Goal: Transaction & Acquisition: Download file/media

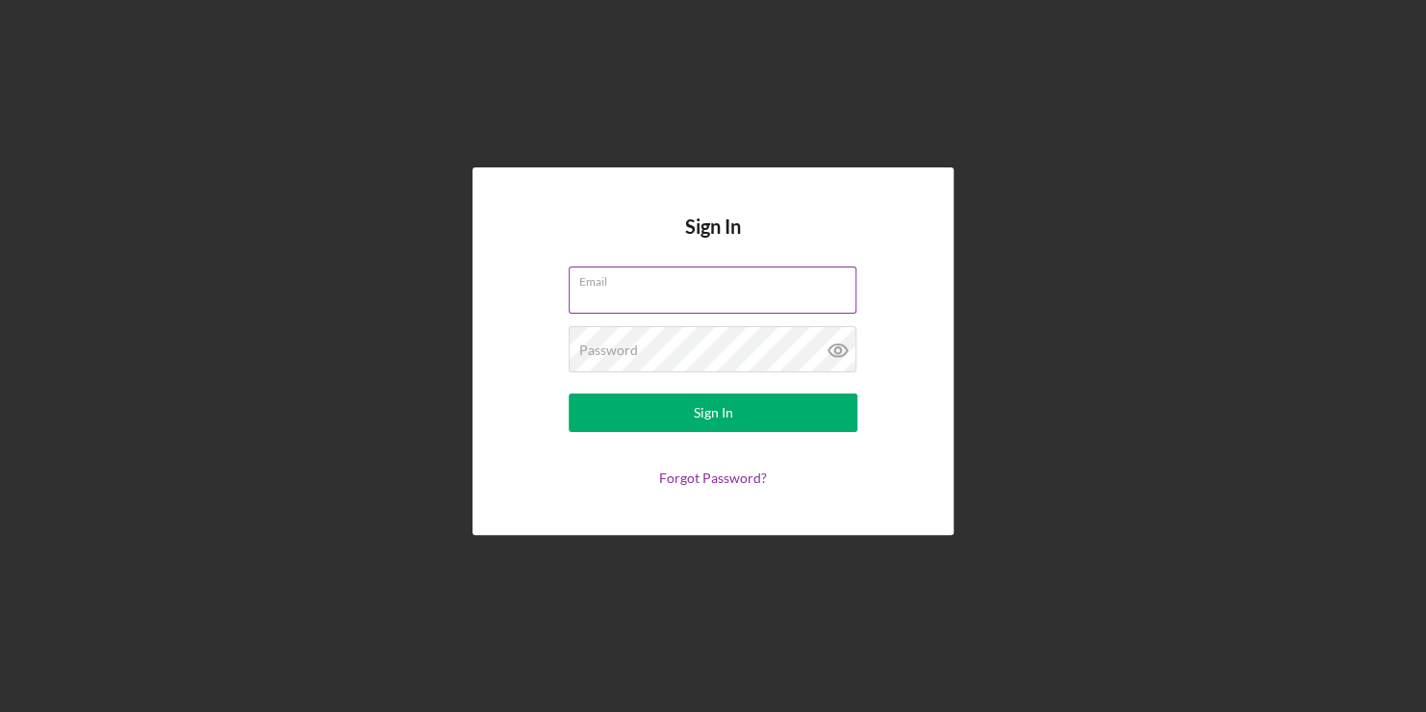
click at [708, 292] on input "Email" at bounding box center [713, 290] width 288 height 46
type input "[PERSON_NAME][EMAIL_ADDRESS][DOMAIN_NAME]"
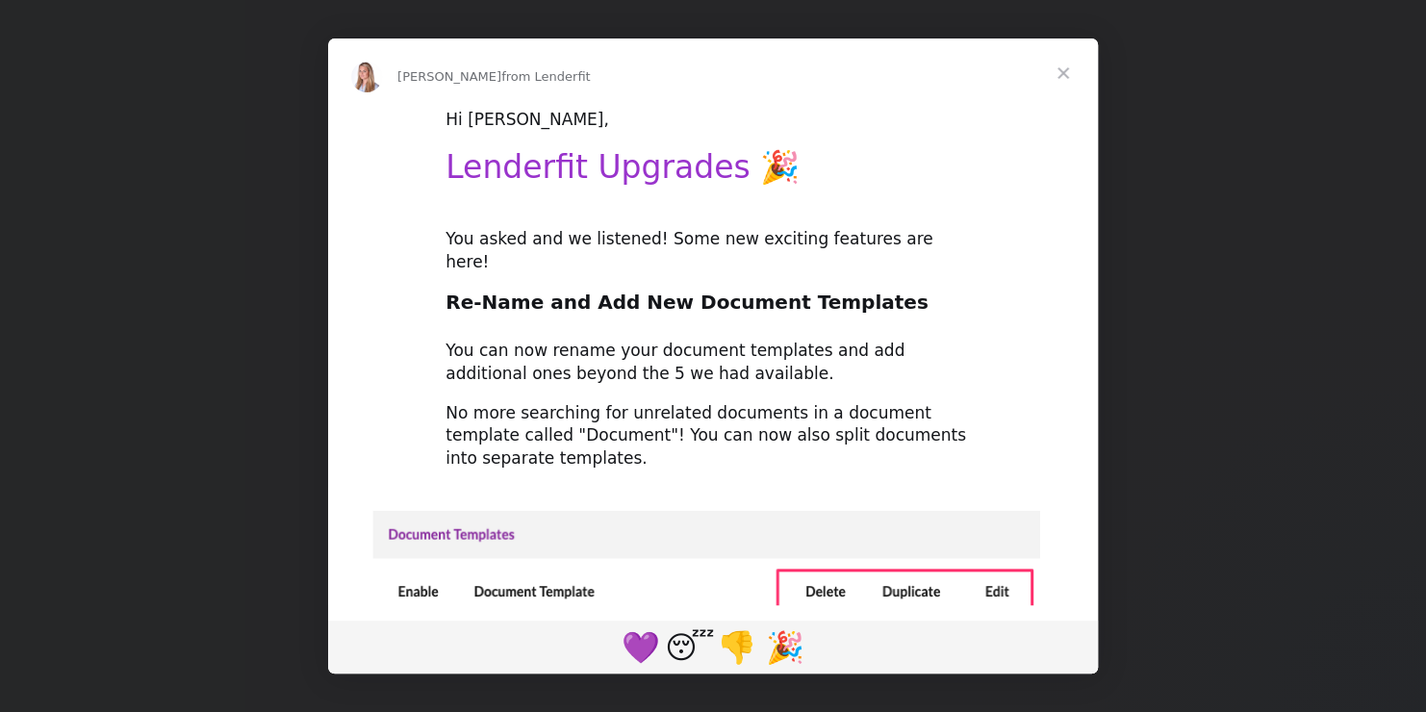
click at [1055, 73] on span "Close" at bounding box center [1063, 72] width 69 height 69
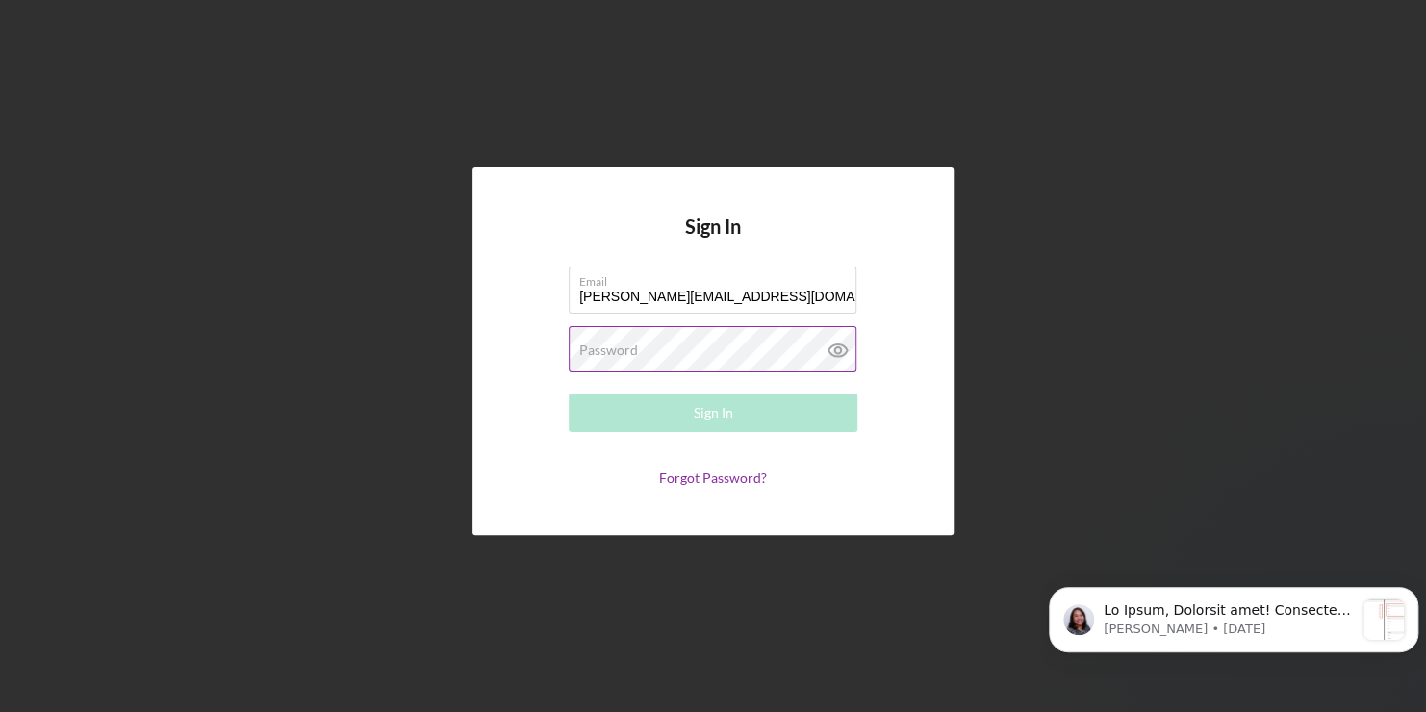
click at [632, 346] on label "Password" at bounding box center [608, 350] width 59 height 15
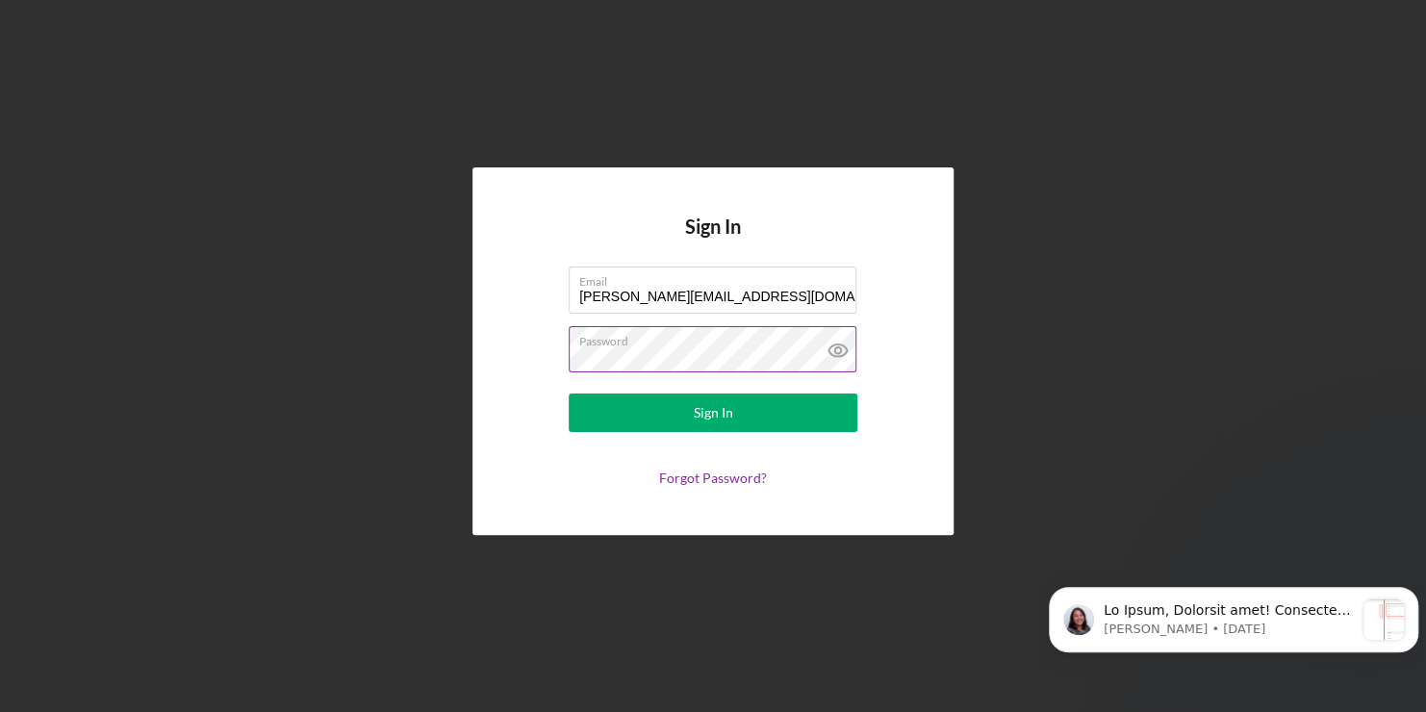
click at [569, 394] on button "Sign In" at bounding box center [713, 413] width 289 height 38
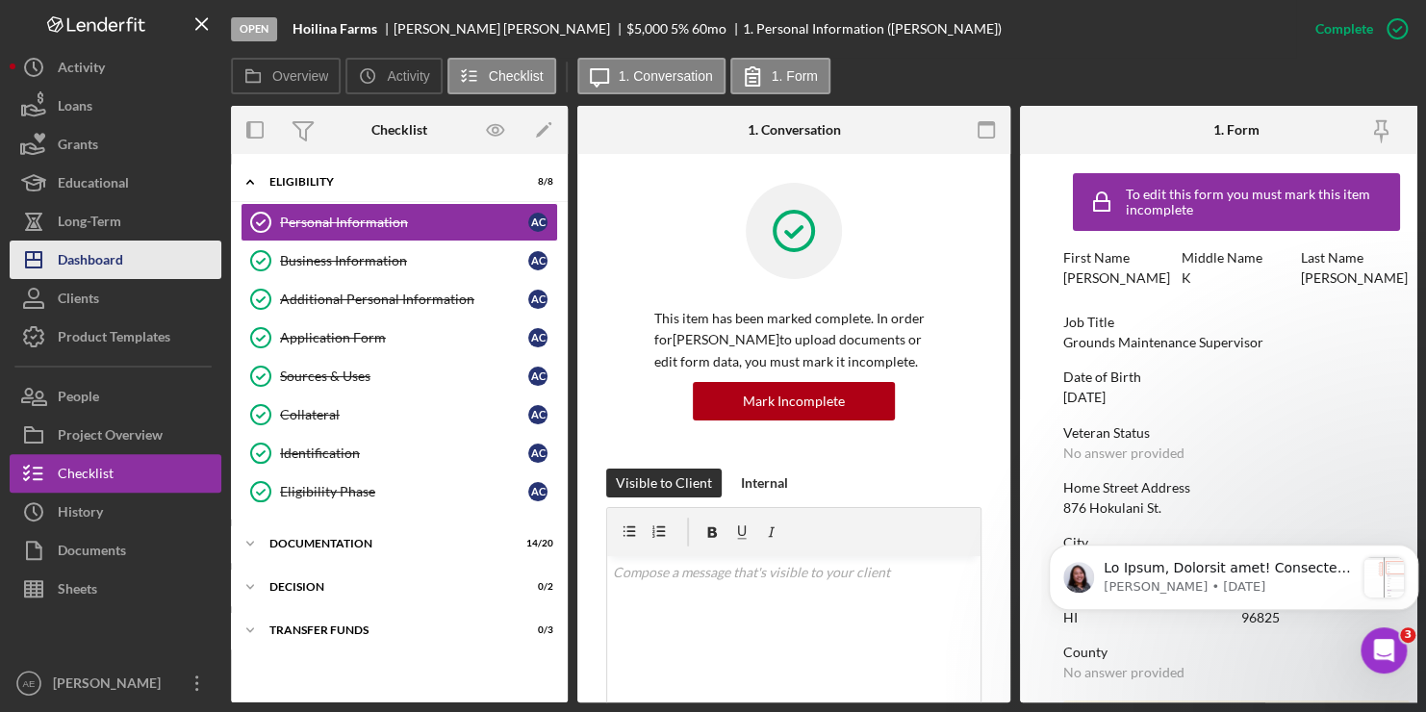
click at [92, 248] on div "Dashboard" at bounding box center [90, 262] width 65 height 43
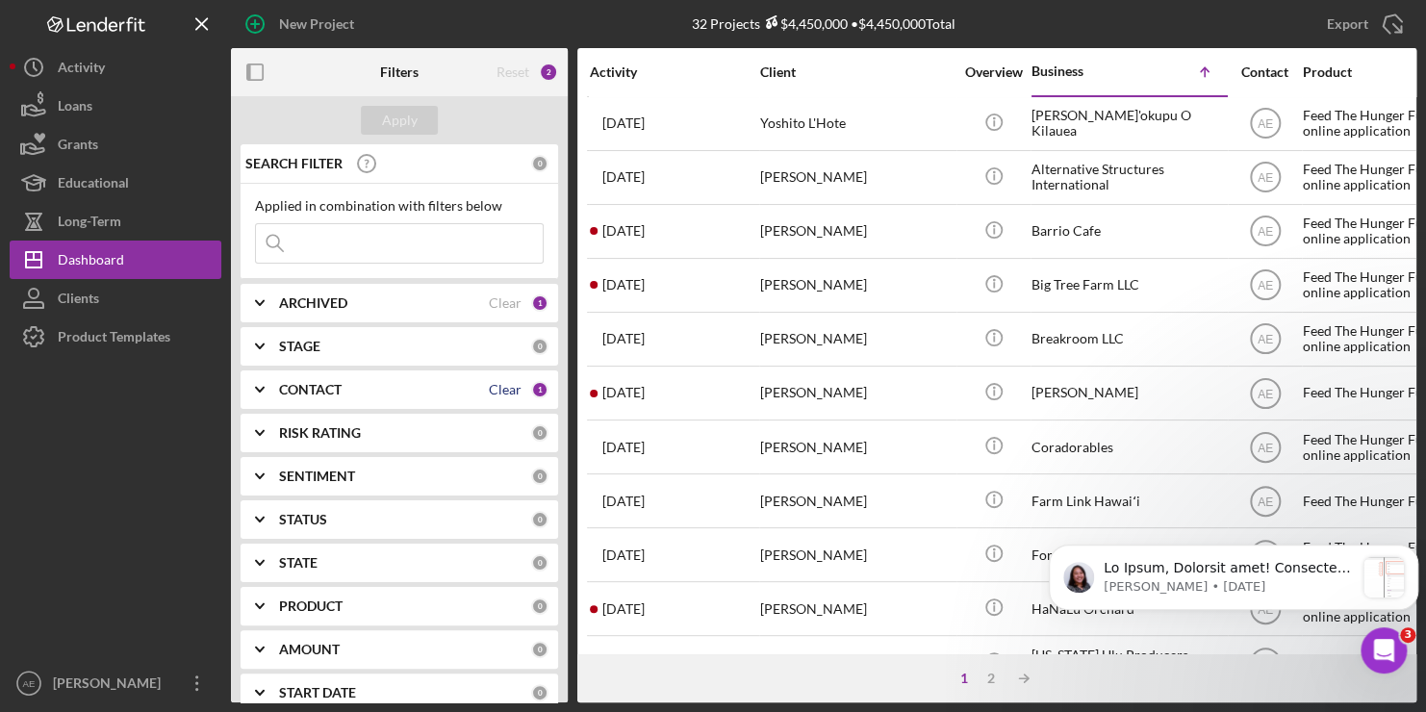
click at [498, 385] on div "Clear" at bounding box center [505, 389] width 33 height 15
click at [501, 304] on div "Clear" at bounding box center [505, 302] width 33 height 15
click at [366, 240] on input at bounding box center [399, 243] width 287 height 38
type input "[PERSON_NAME]"
click at [416, 118] on button "Apply" at bounding box center [399, 120] width 77 height 29
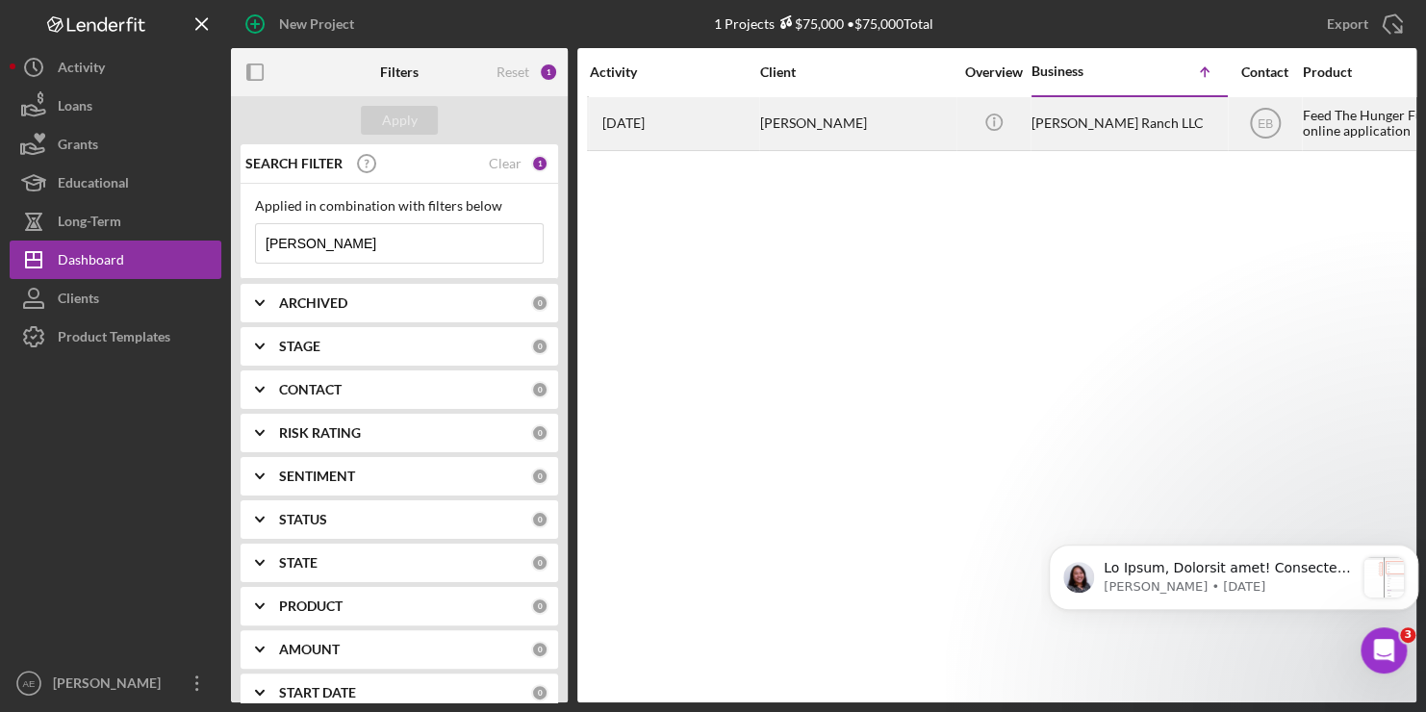
click at [885, 133] on div "[PERSON_NAME]" at bounding box center [856, 123] width 192 height 51
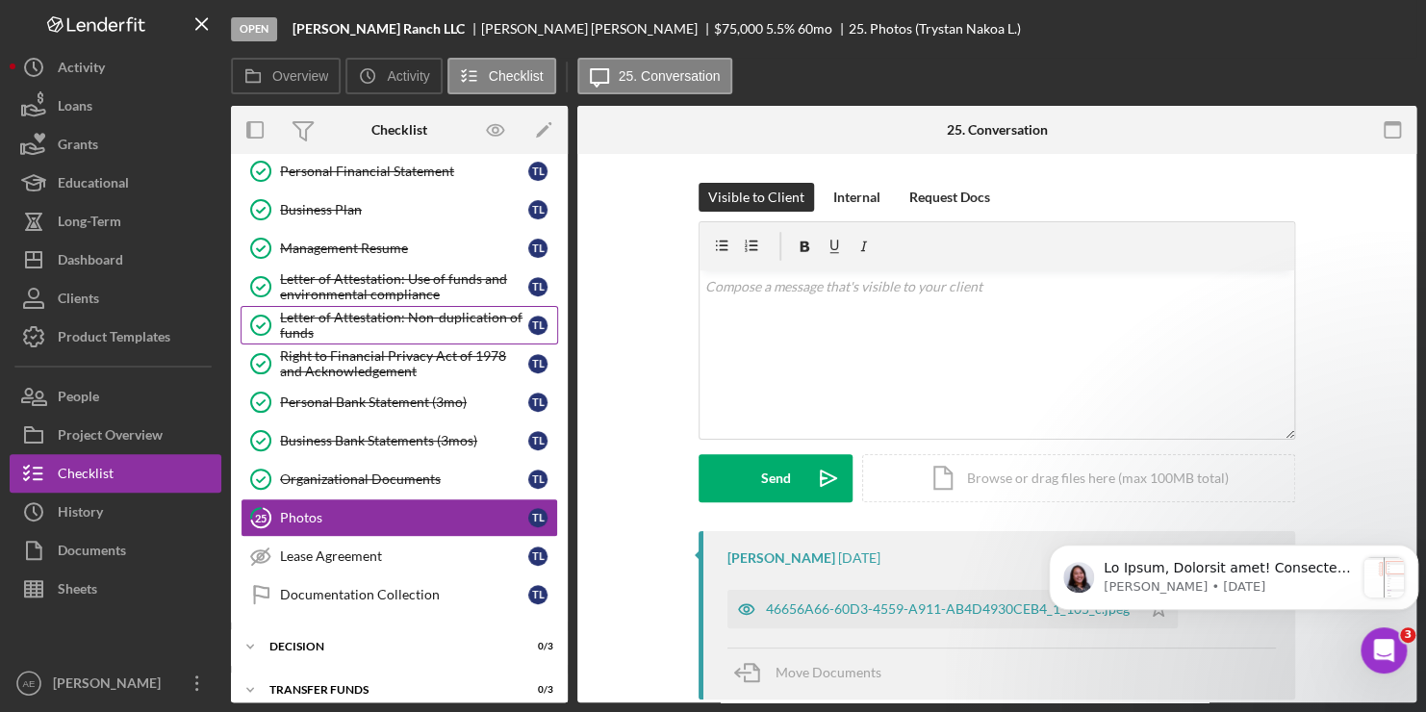
scroll to position [447, 0]
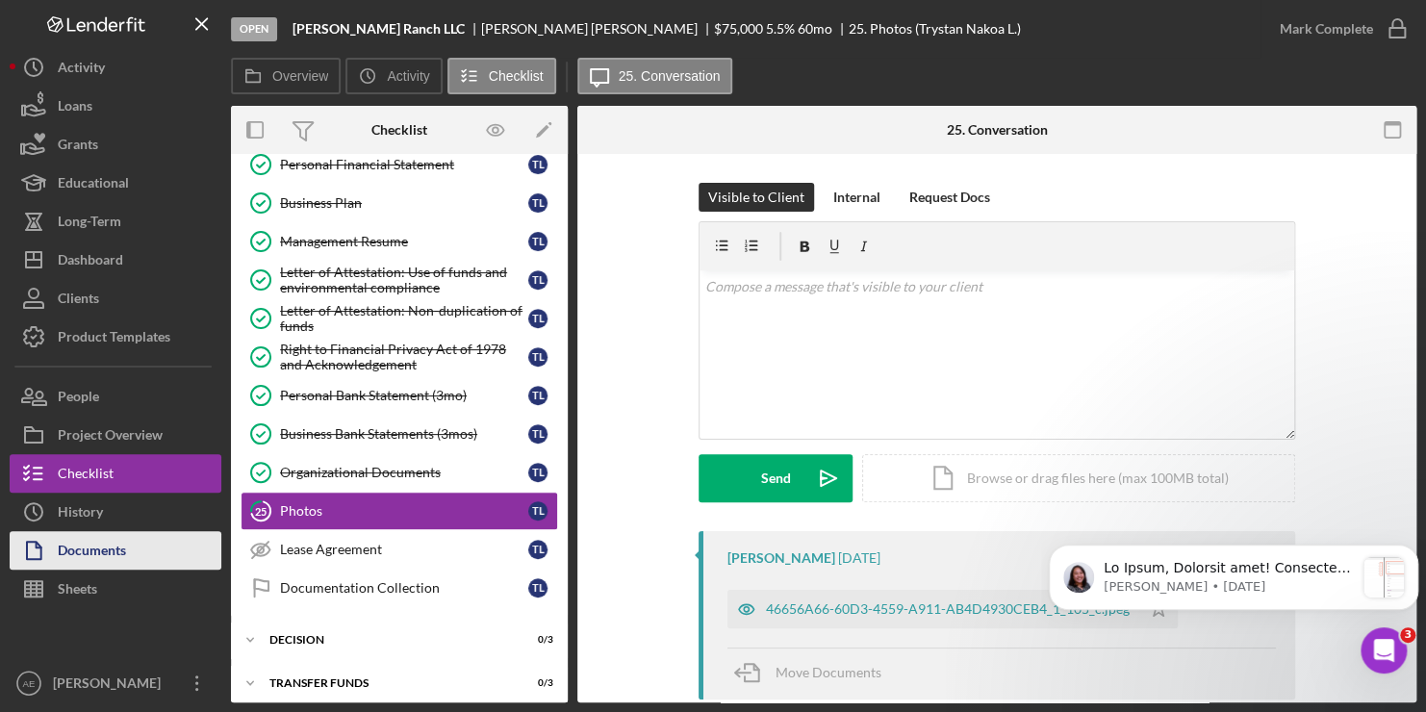
click at [59, 546] on div "Documents" at bounding box center [92, 552] width 68 height 43
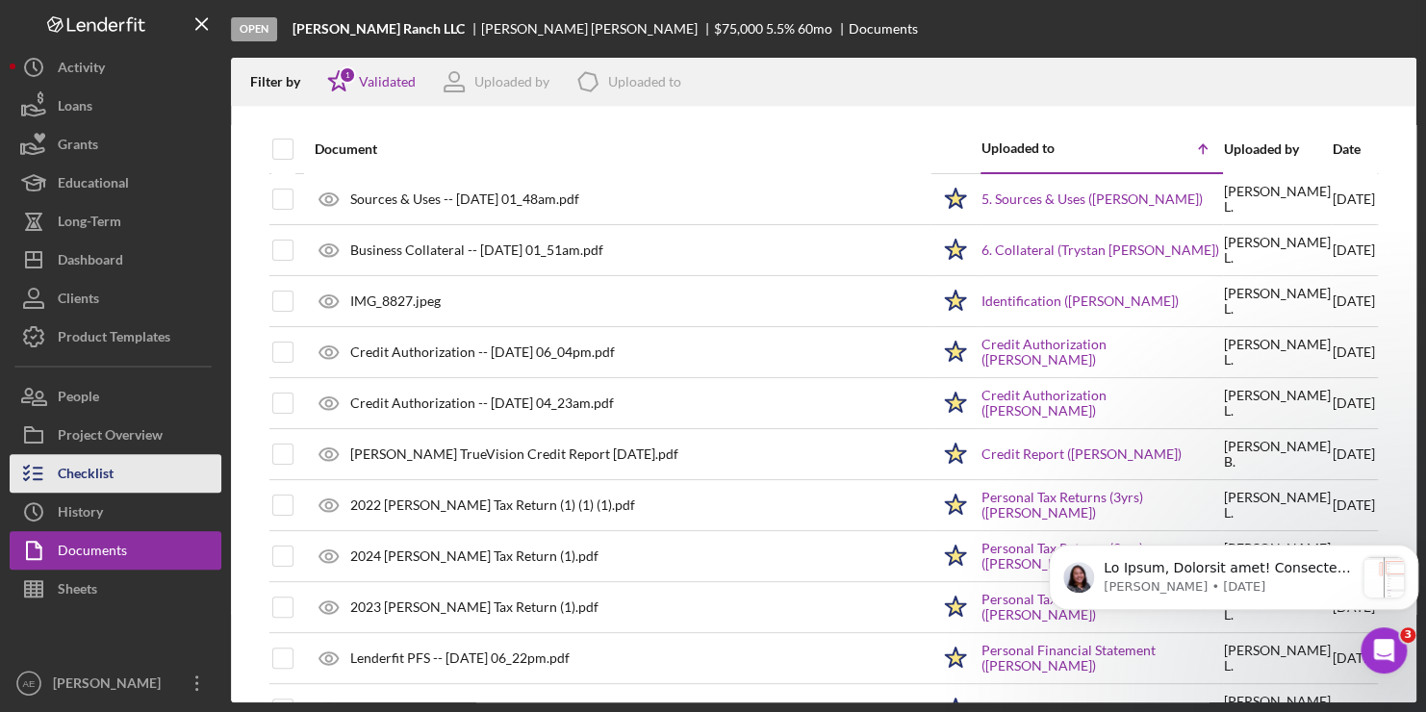
click at [86, 470] on div "Checklist" at bounding box center [86, 475] width 56 height 43
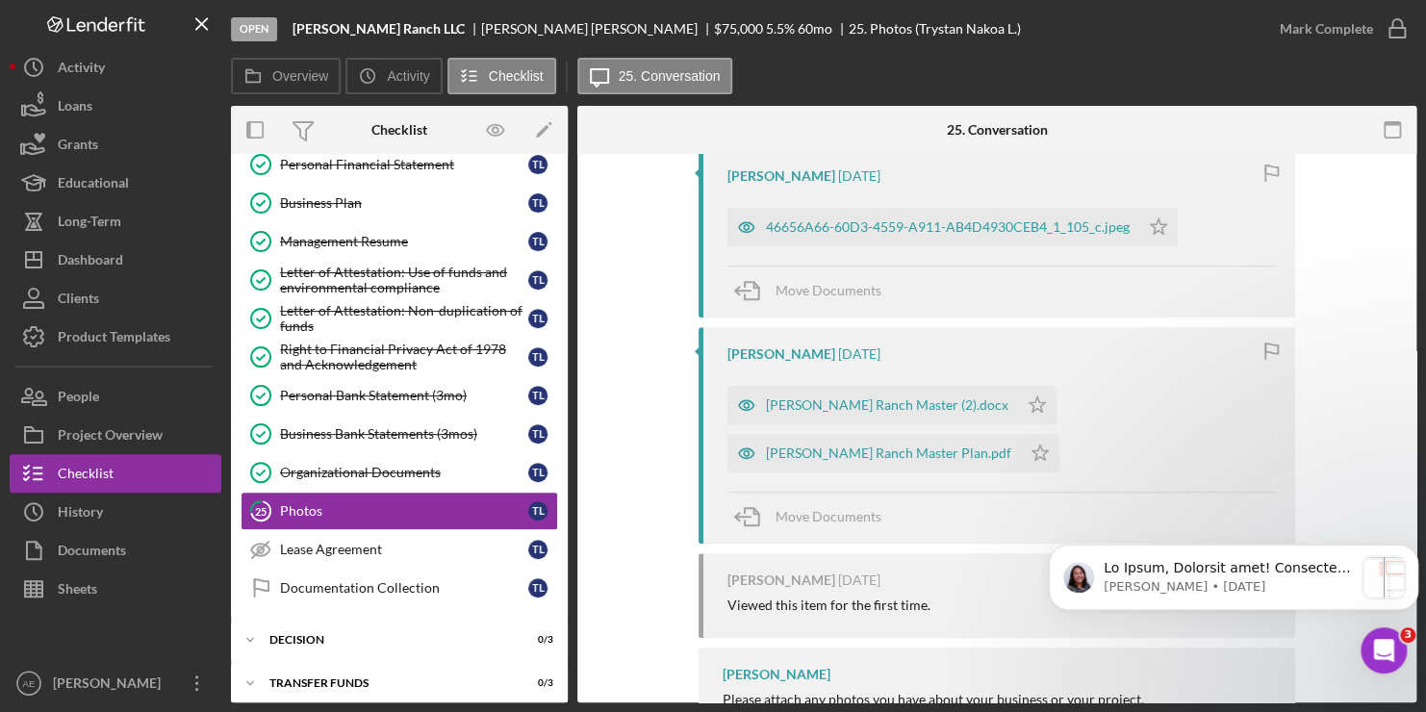
scroll to position [384, 0]
click at [1156, 230] on polygon "button" at bounding box center [1159, 223] width 16 height 15
click at [1018, 409] on icon "Icon/Star" at bounding box center [1037, 403] width 38 height 38
click at [1059, 432] on icon "Icon/Star" at bounding box center [1040, 451] width 38 height 38
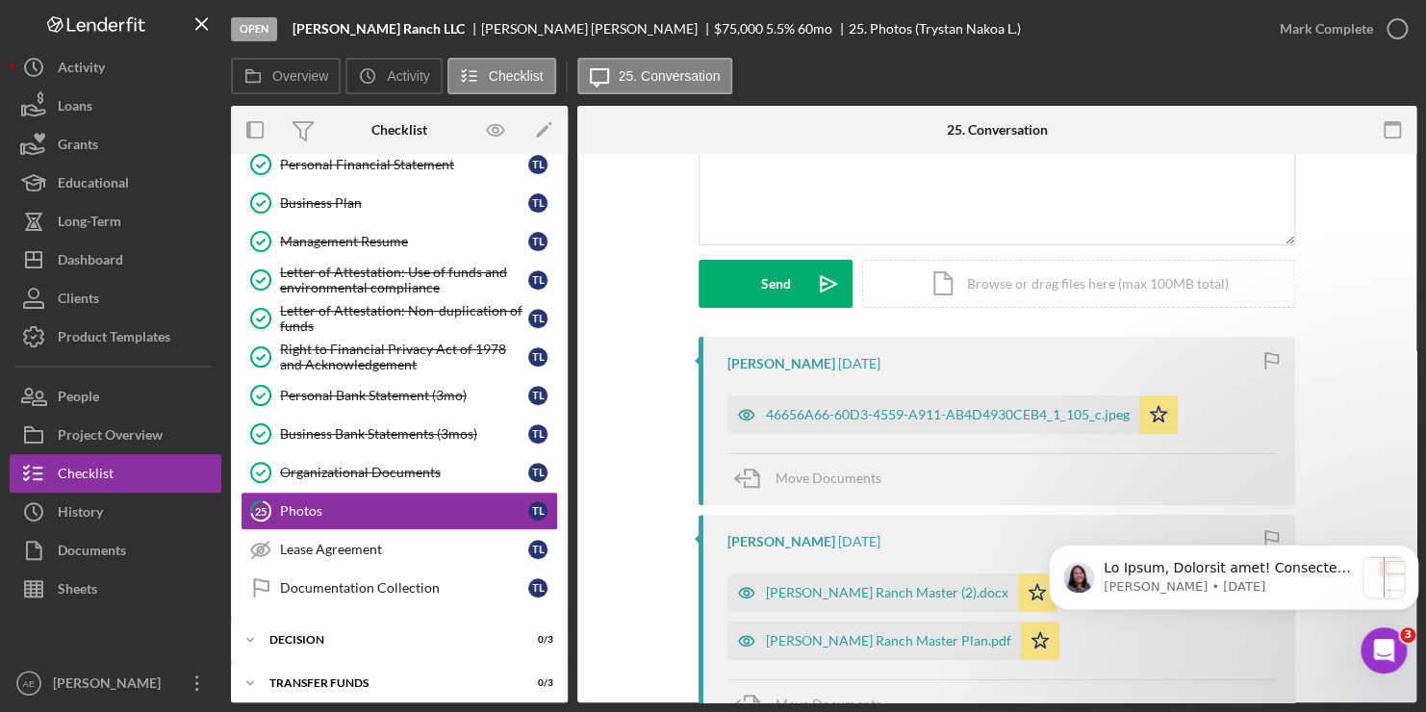
scroll to position [192, 0]
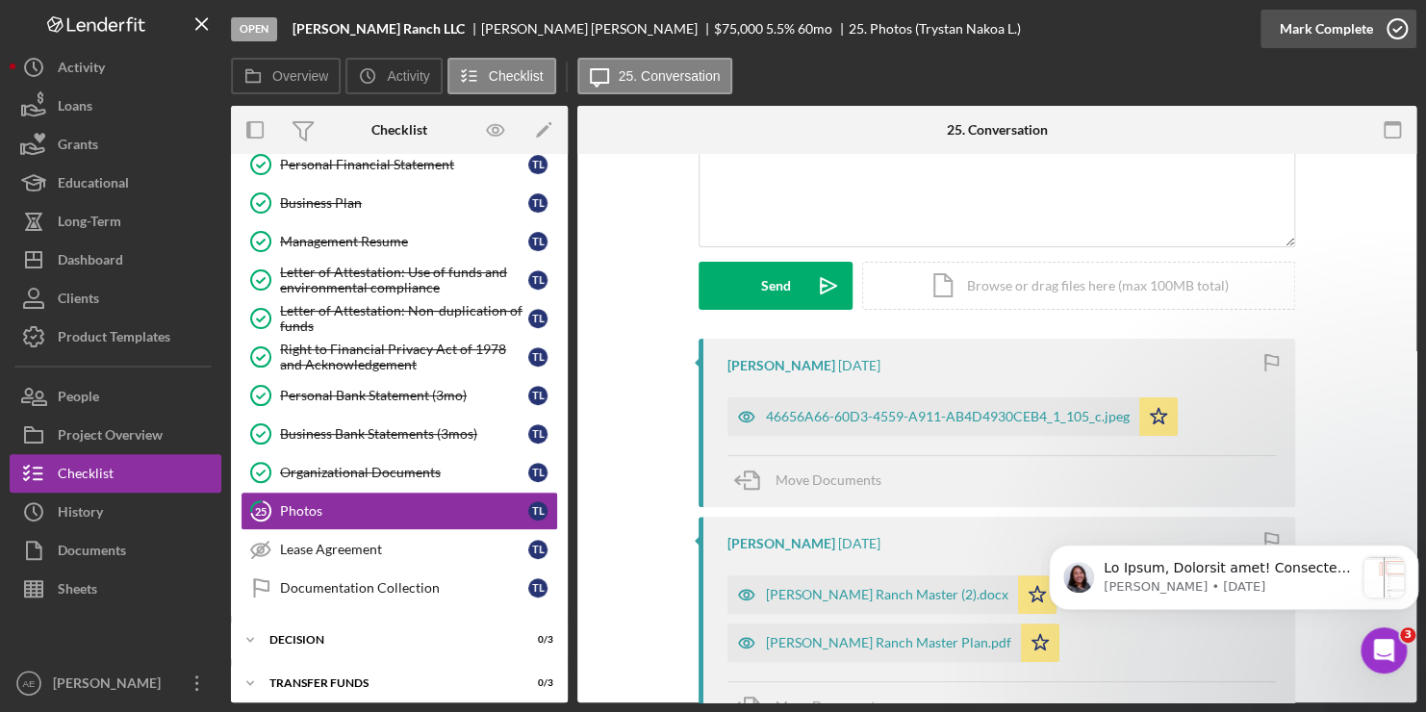
click at [1384, 33] on icon "button" at bounding box center [1397, 29] width 48 height 48
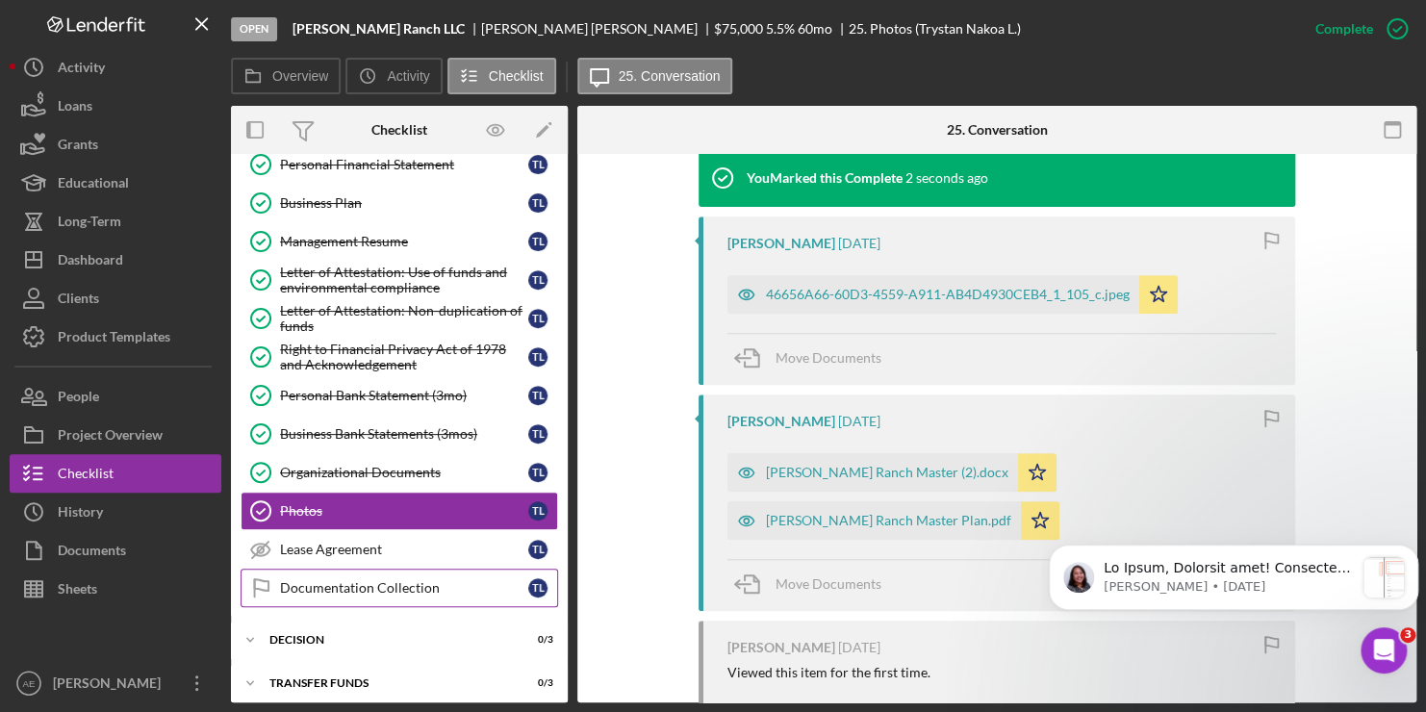
scroll to position [449, 0]
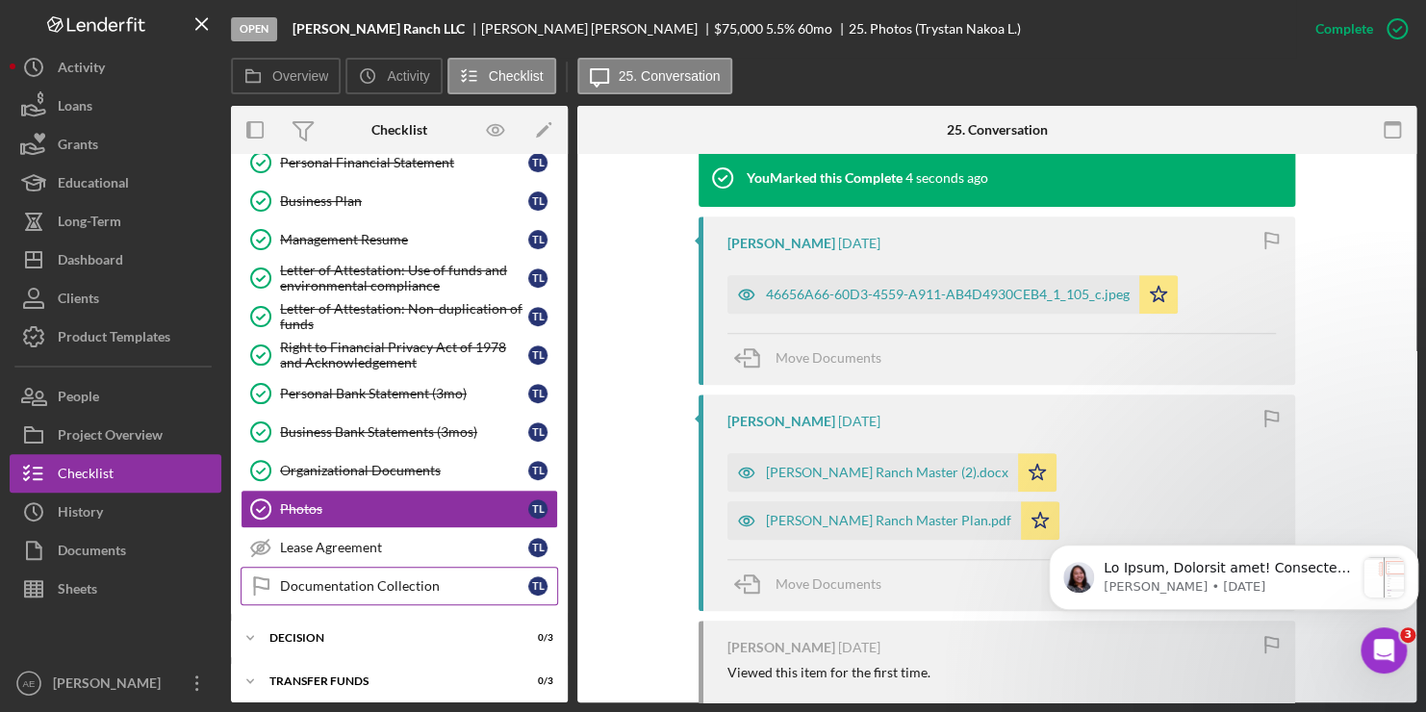
click at [302, 582] on div "Documentation Collection" at bounding box center [404, 585] width 248 height 15
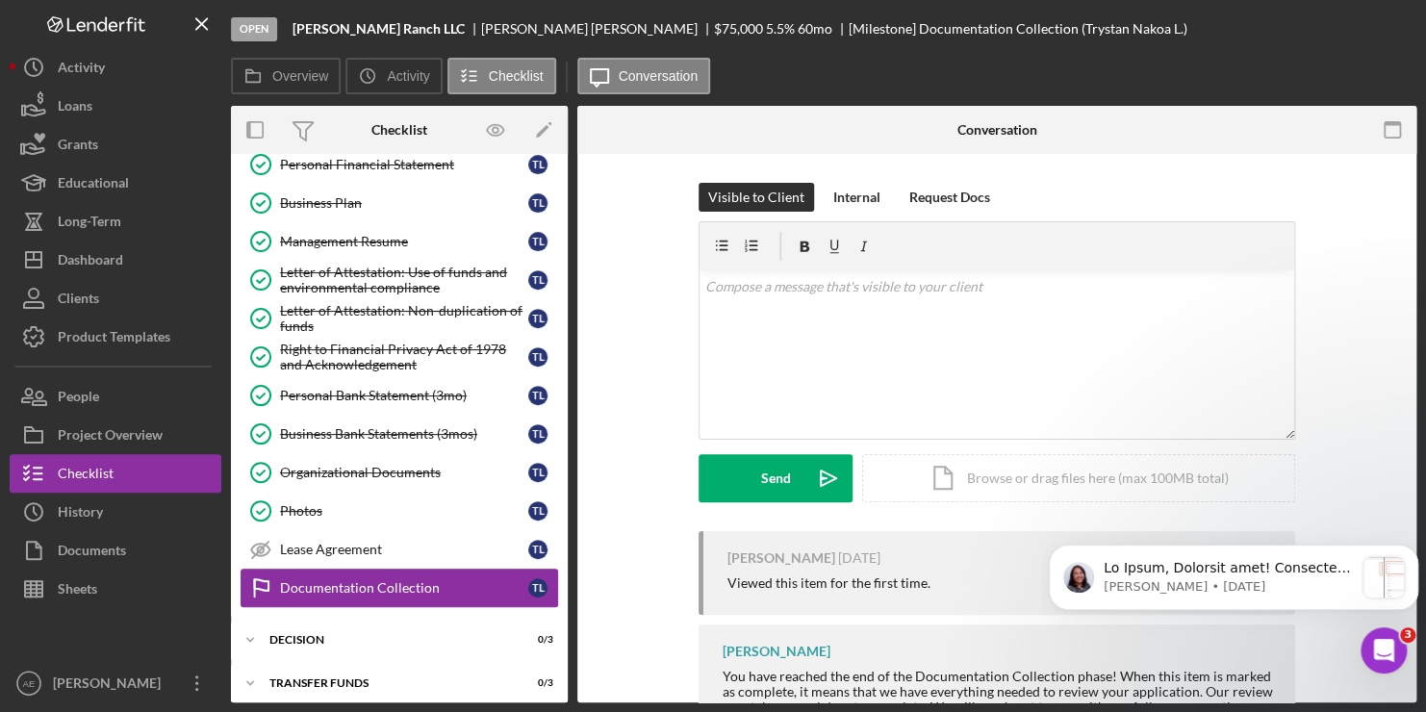
scroll to position [449, 0]
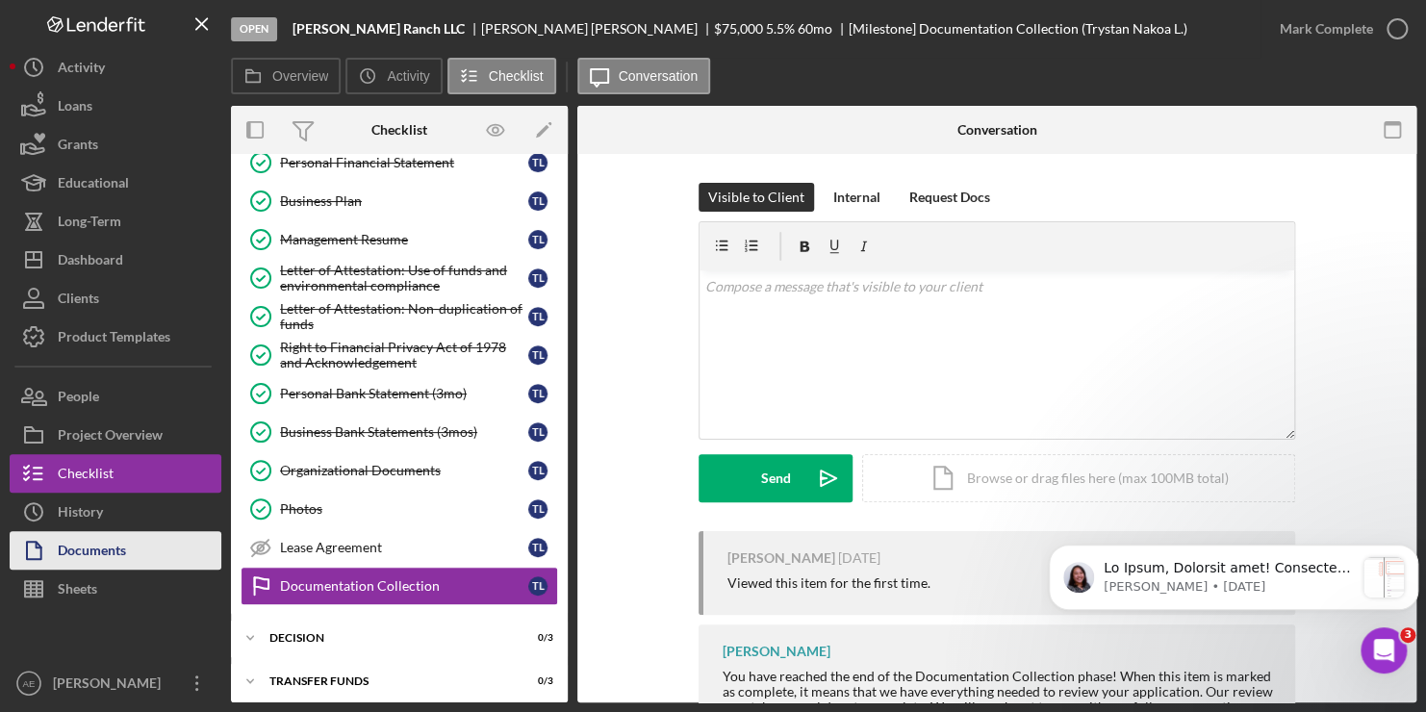
click at [84, 555] on div "Documents" at bounding box center [92, 552] width 68 height 43
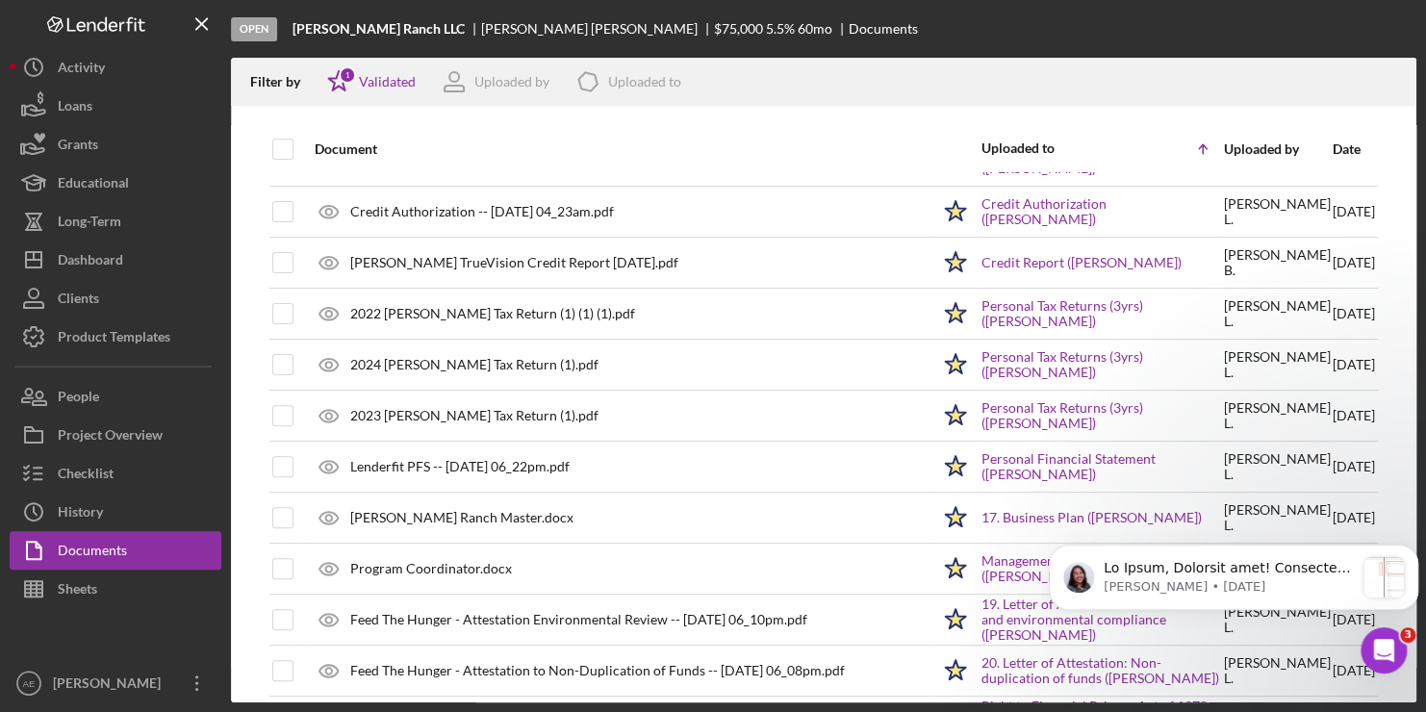
scroll to position [192, 0]
click at [1333, 148] on div "Date" at bounding box center [1354, 148] width 42 height 15
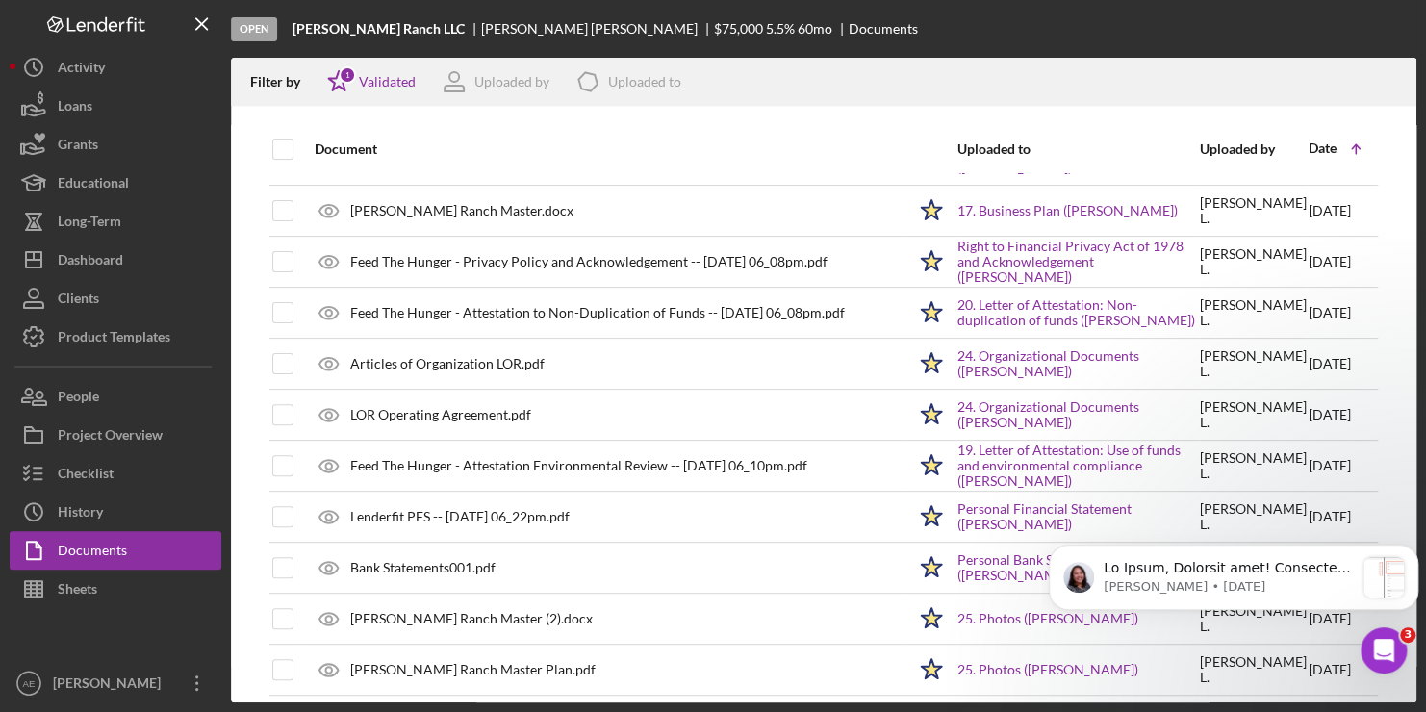
click at [1336, 148] on icon "Icon/Table Sort Arrow" at bounding box center [1355, 149] width 38 height 38
click at [1352, 148] on polyline at bounding box center [1356, 146] width 8 height 4
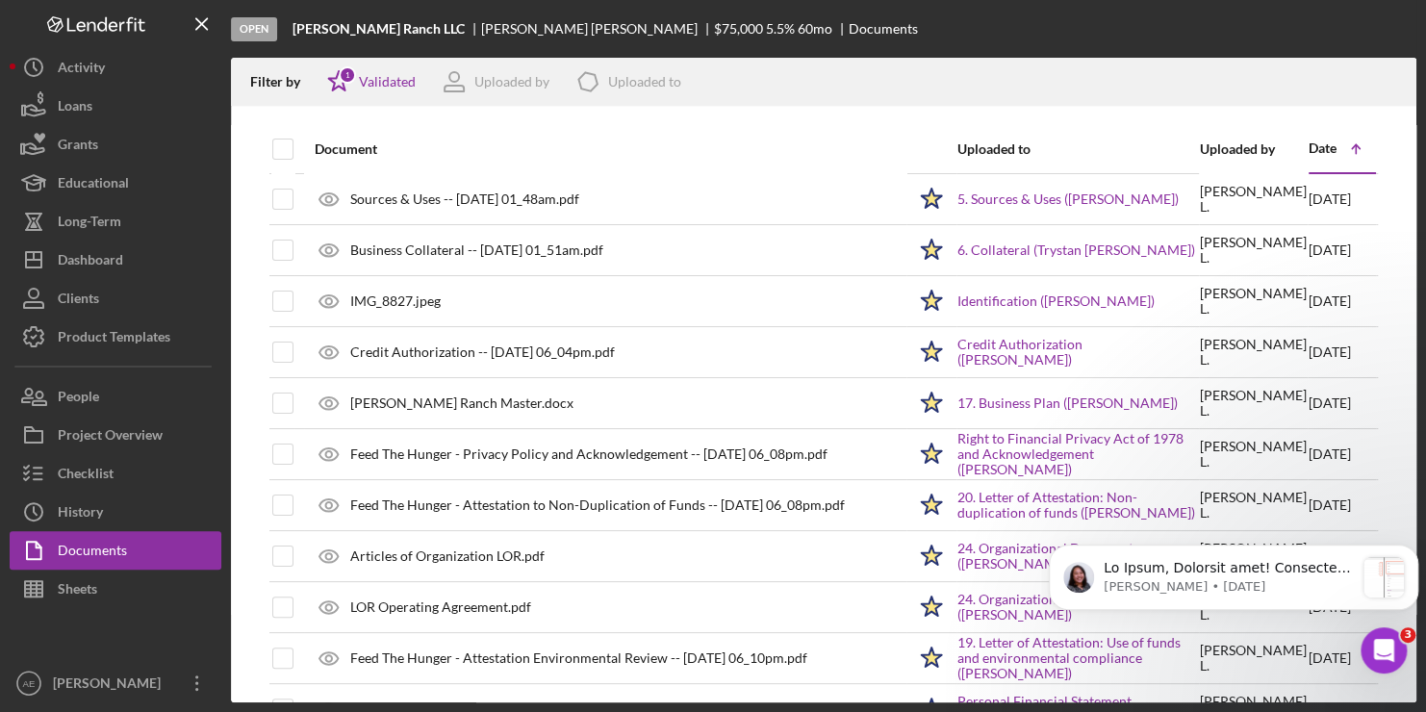
scroll to position [608, 0]
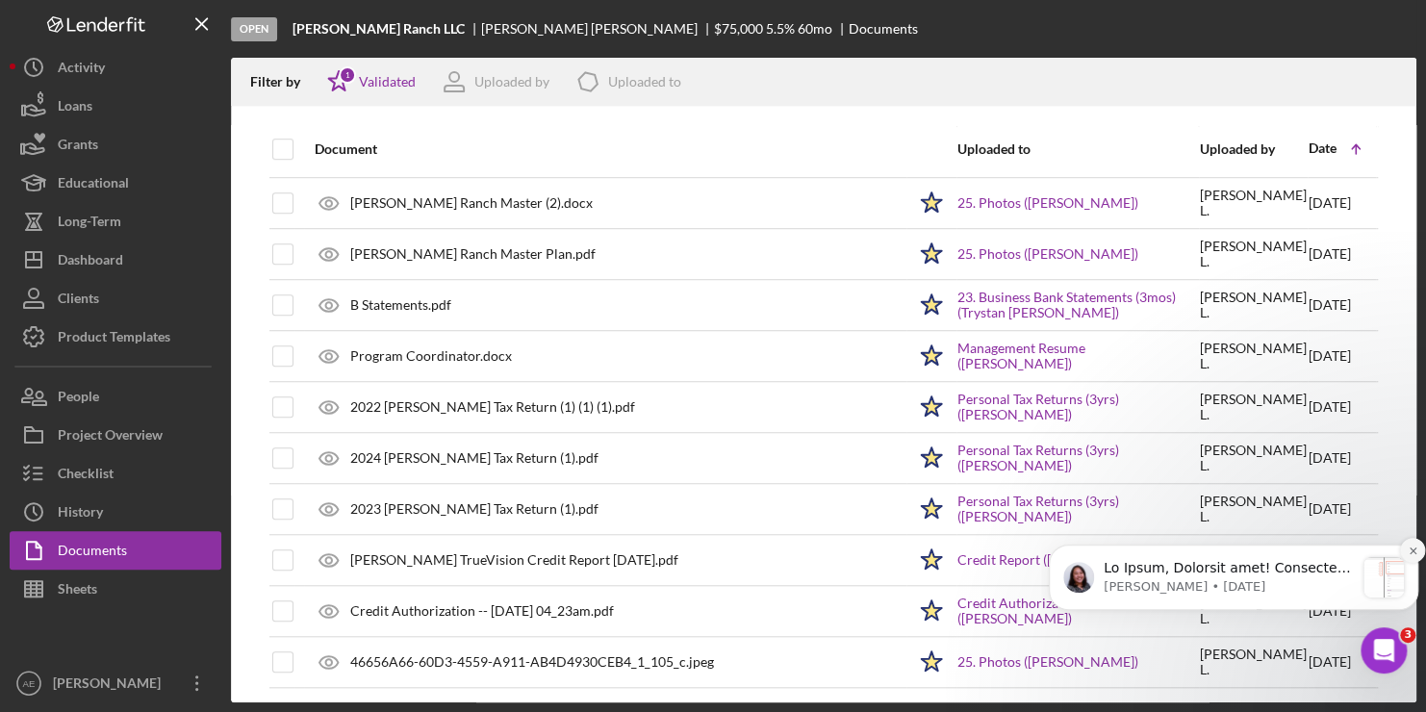
click at [1409, 550] on icon "Dismiss notification" at bounding box center [1413, 551] width 11 height 11
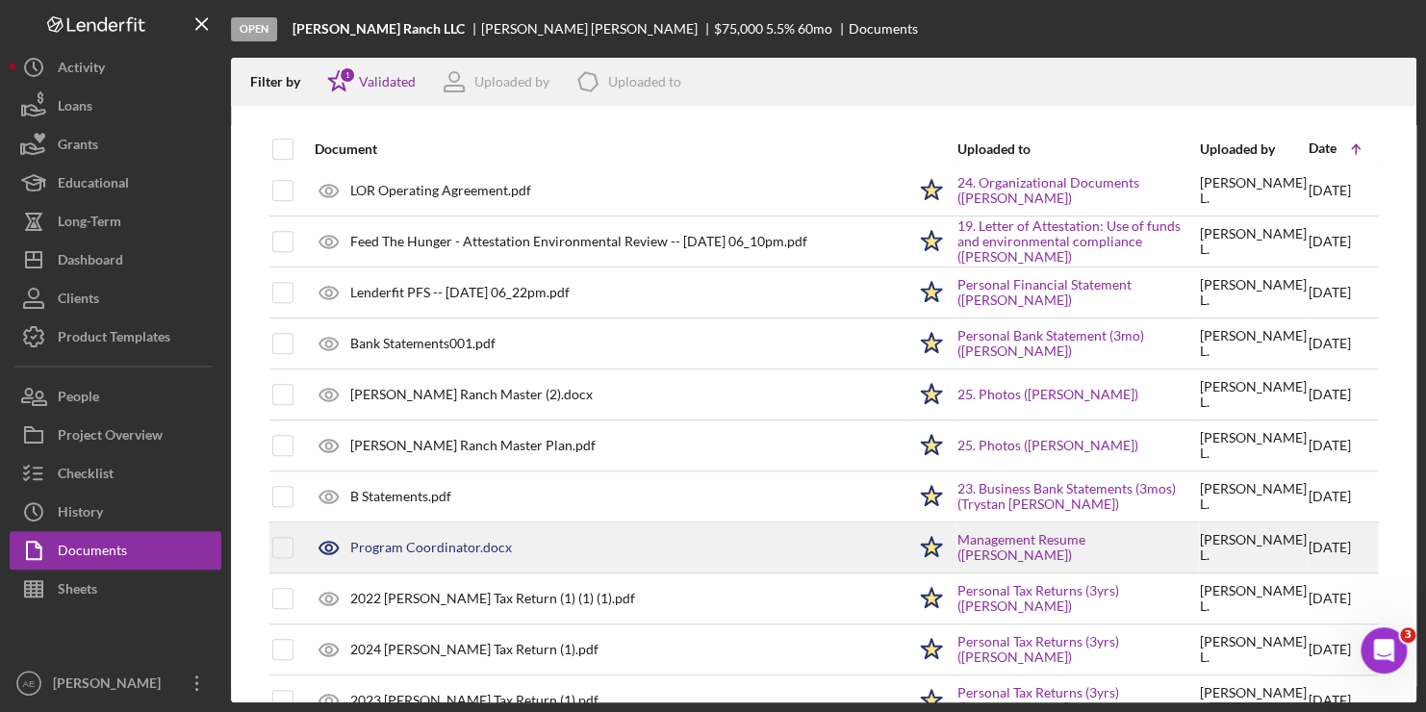
scroll to position [416, 0]
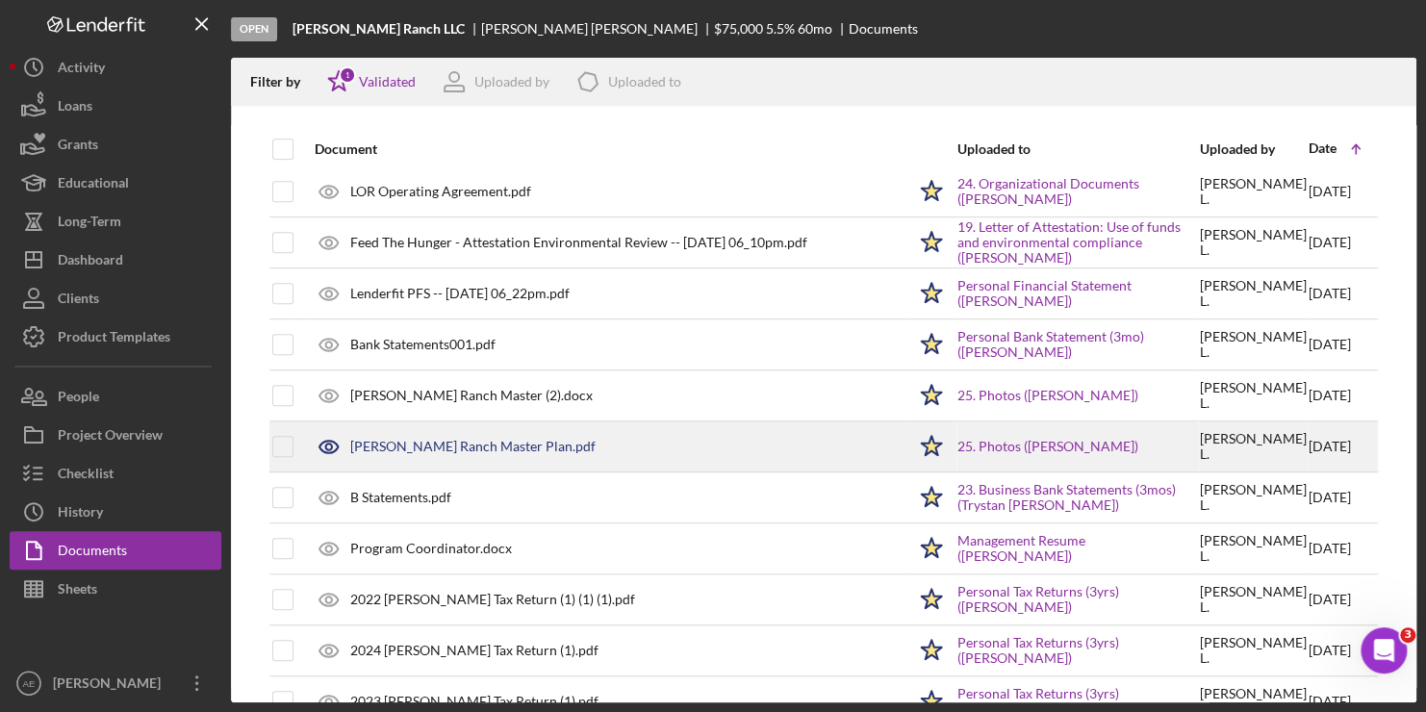
click at [417, 439] on div "[PERSON_NAME] Ranch Master Plan.pdf" at bounding box center [472, 446] width 245 height 15
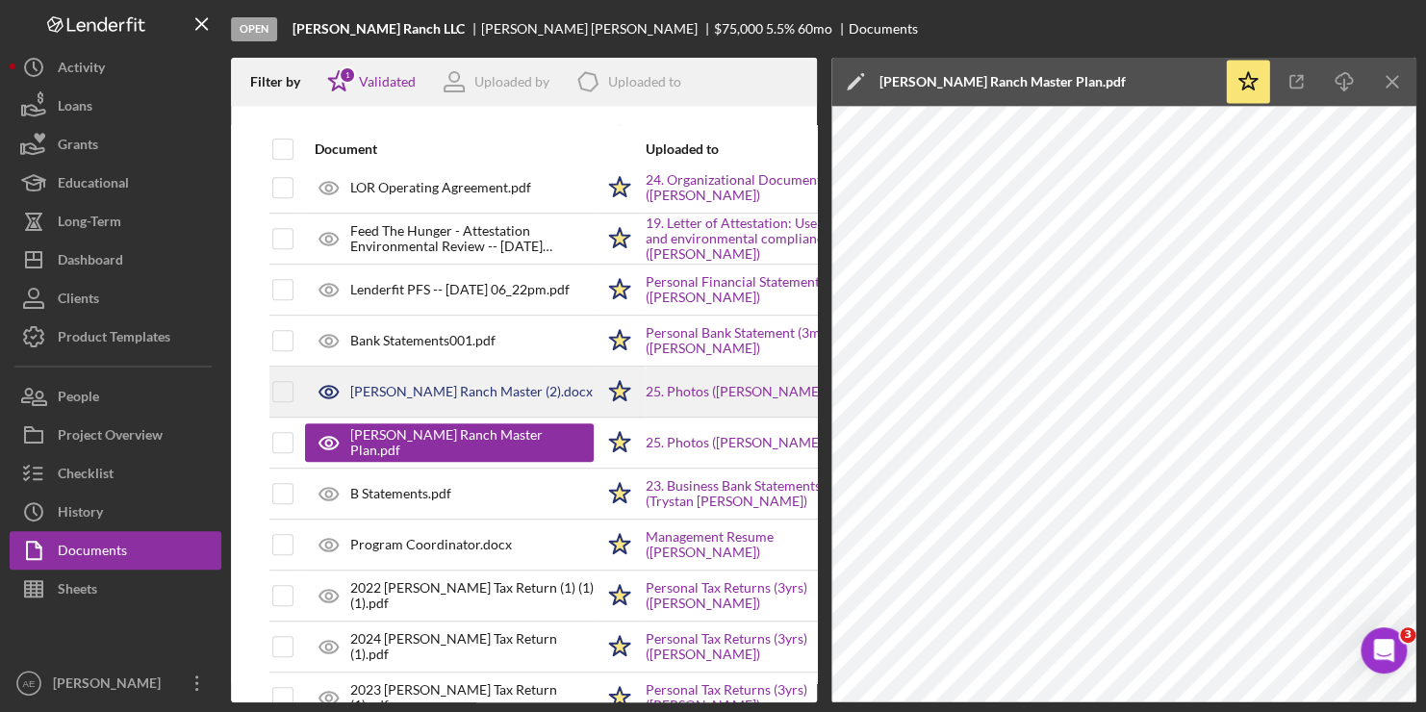
scroll to position [421, 0]
click at [502, 389] on div "[PERSON_NAME] Ranch Master (2).docx" at bounding box center [471, 389] width 242 height 15
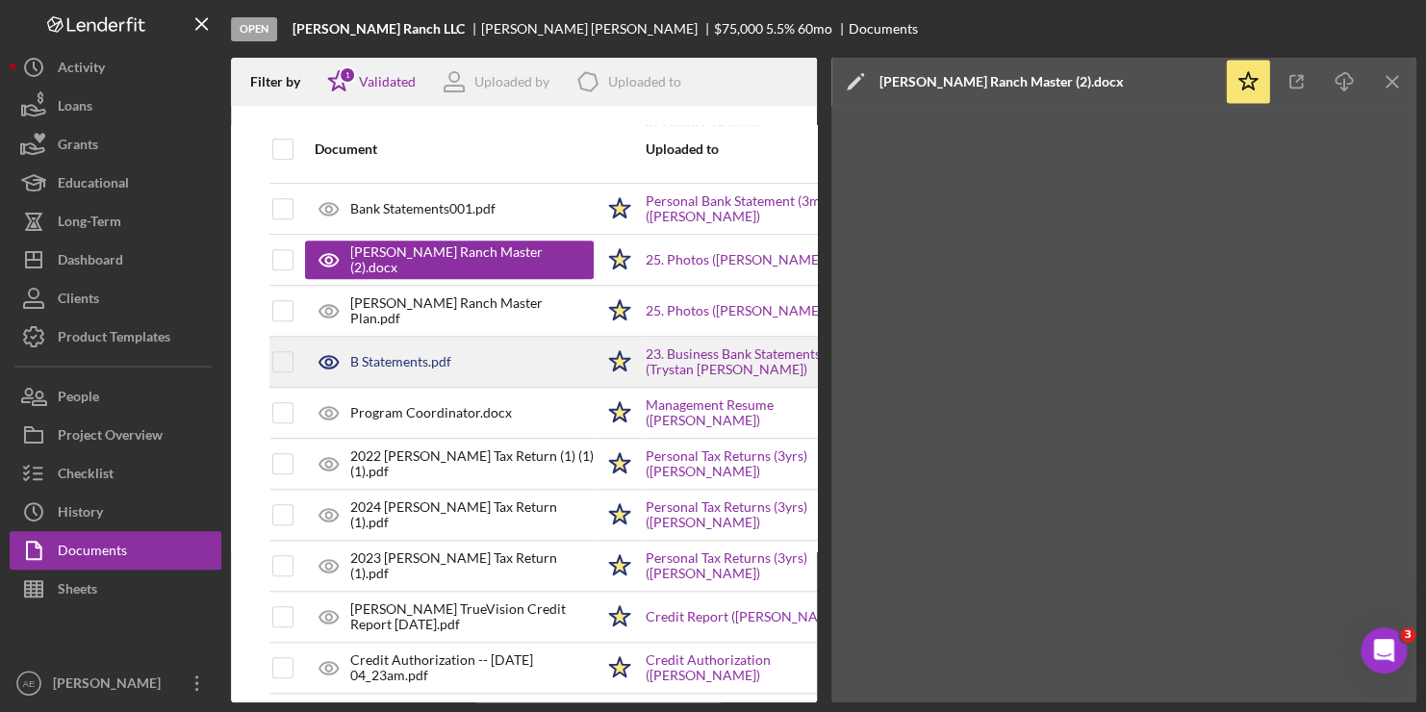
scroll to position [622, 0]
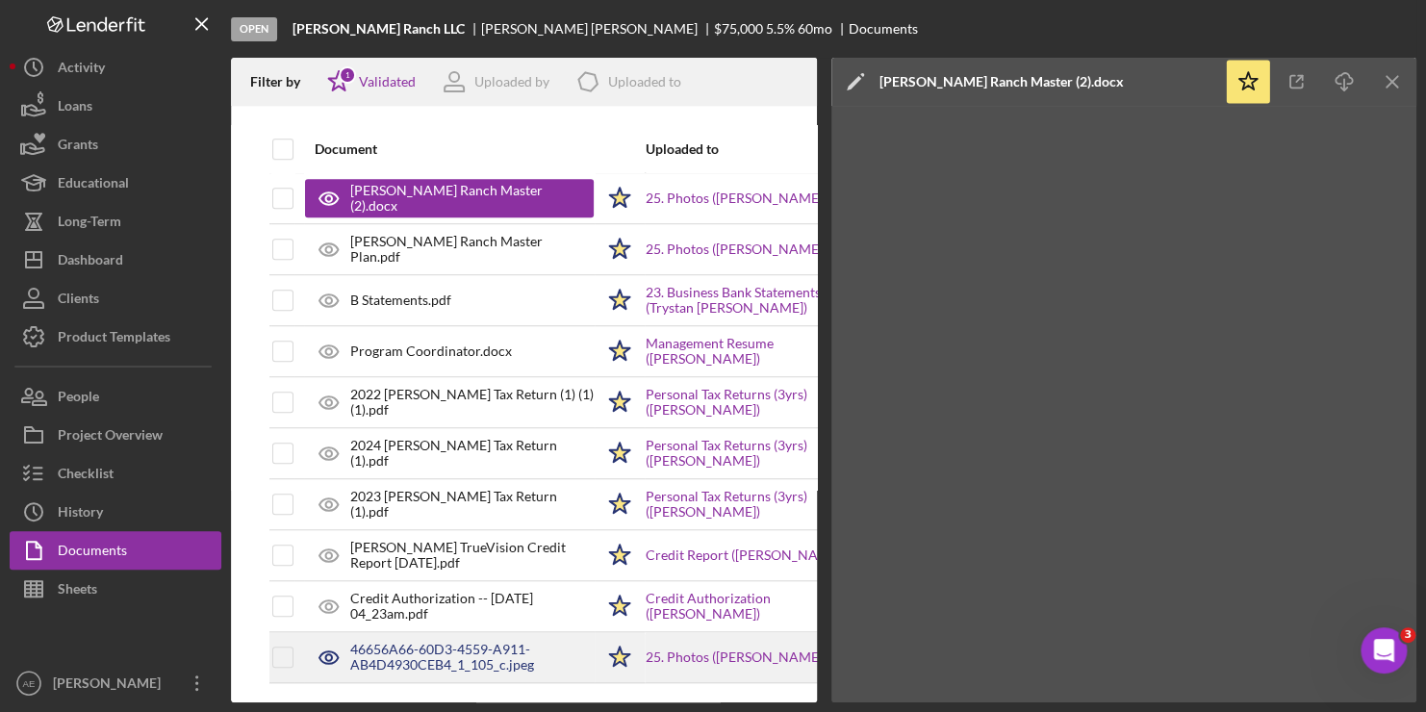
click at [424, 642] on div "46656A66-60D3-4559-A911-AB4D4930CEB4_1_105_c.jpeg" at bounding box center [471, 657] width 243 height 31
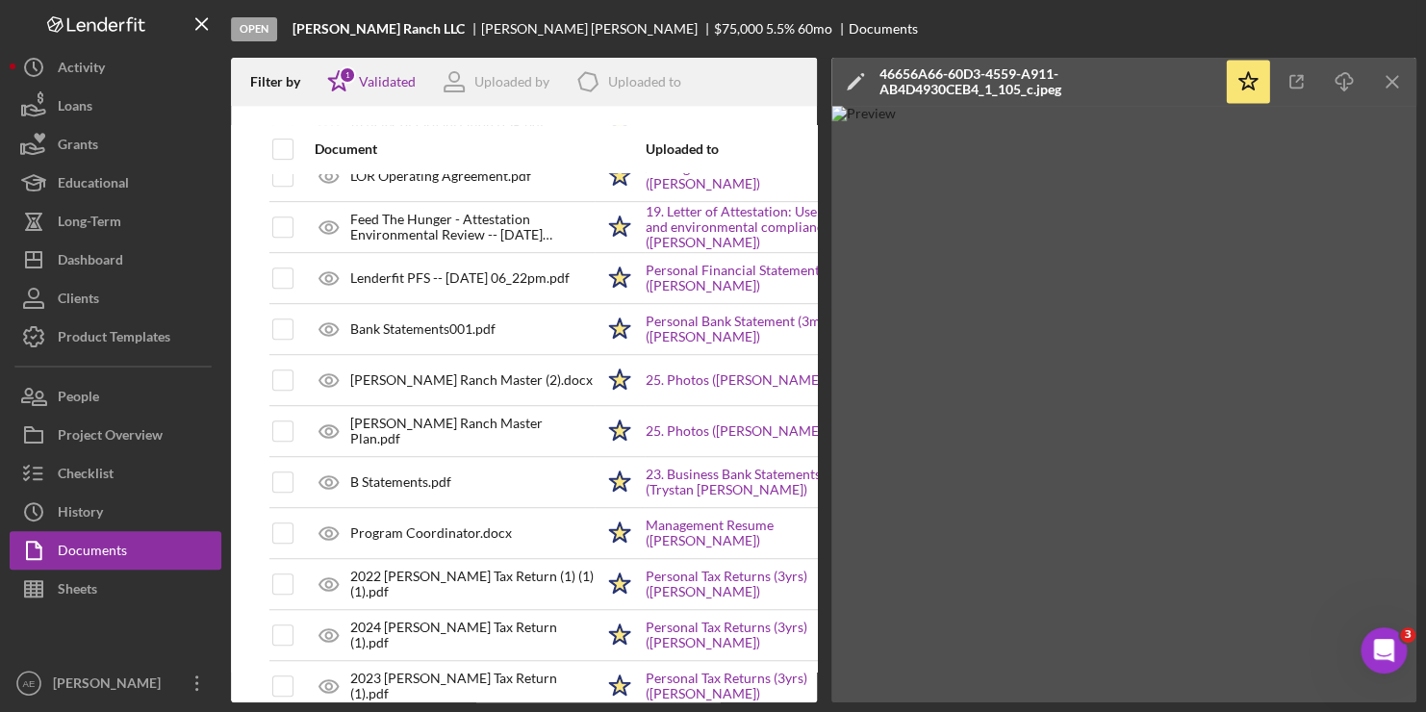
scroll to position [431, 0]
click at [1395, 78] on line "button" at bounding box center [1391, 81] width 11 height 11
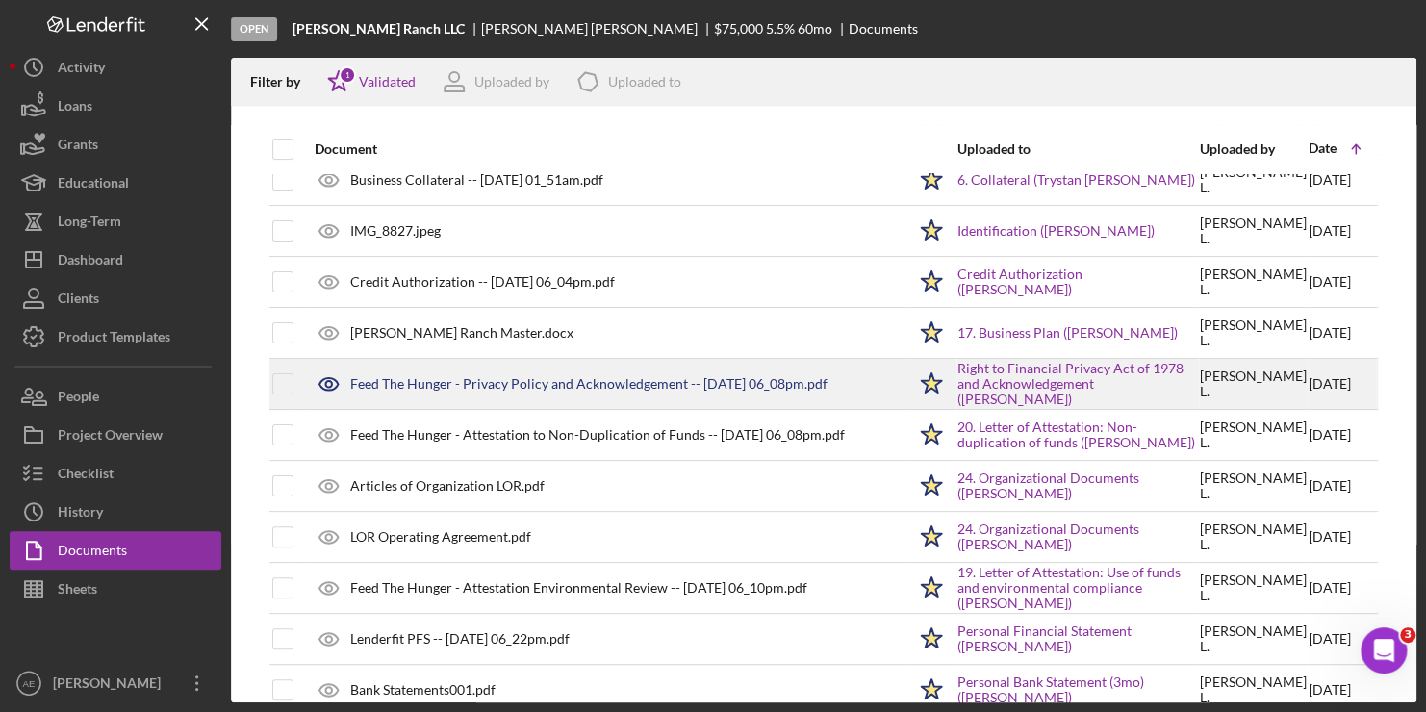
scroll to position [0, 0]
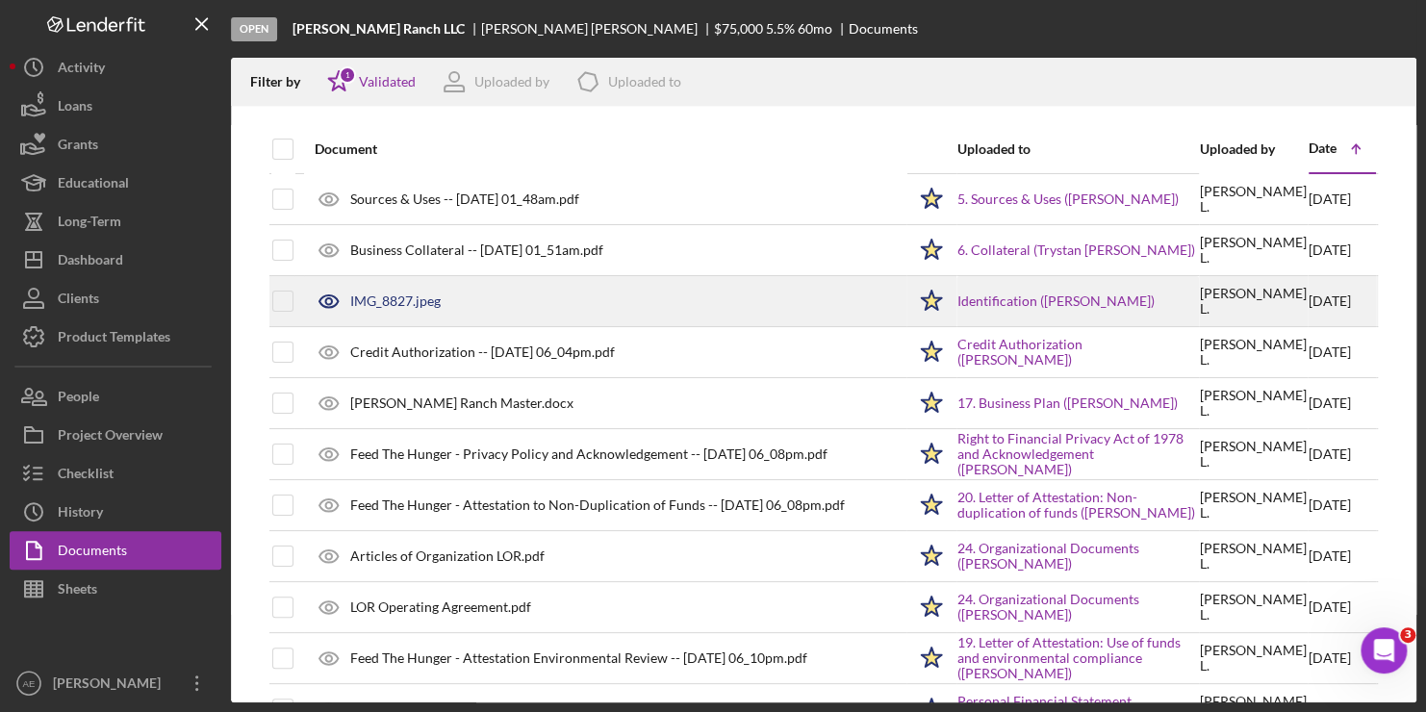
click at [501, 294] on div "IMG_8827.jpeg" at bounding box center [605, 301] width 600 height 48
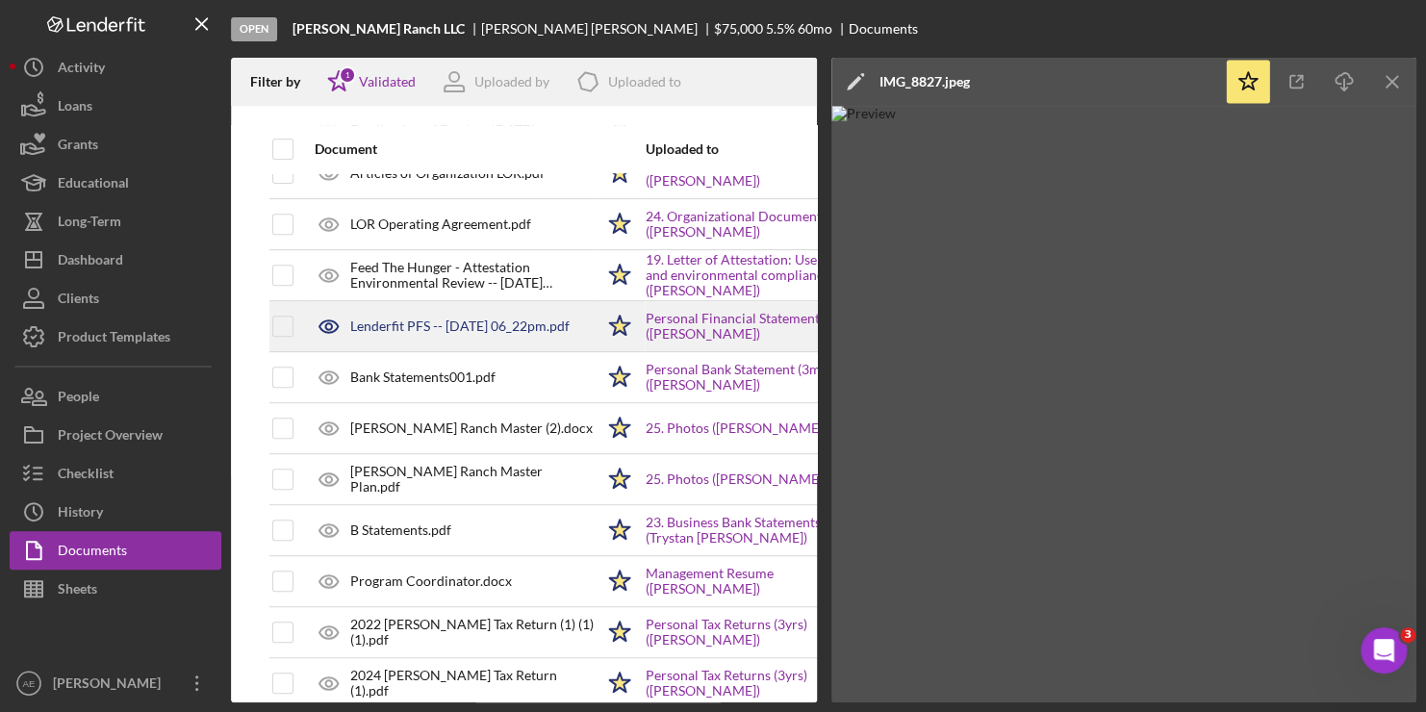
scroll to position [384, 0]
click at [491, 318] on div "Lenderfit PFS -- [DATE] 06_22pm.pdf" at bounding box center [459, 325] width 219 height 15
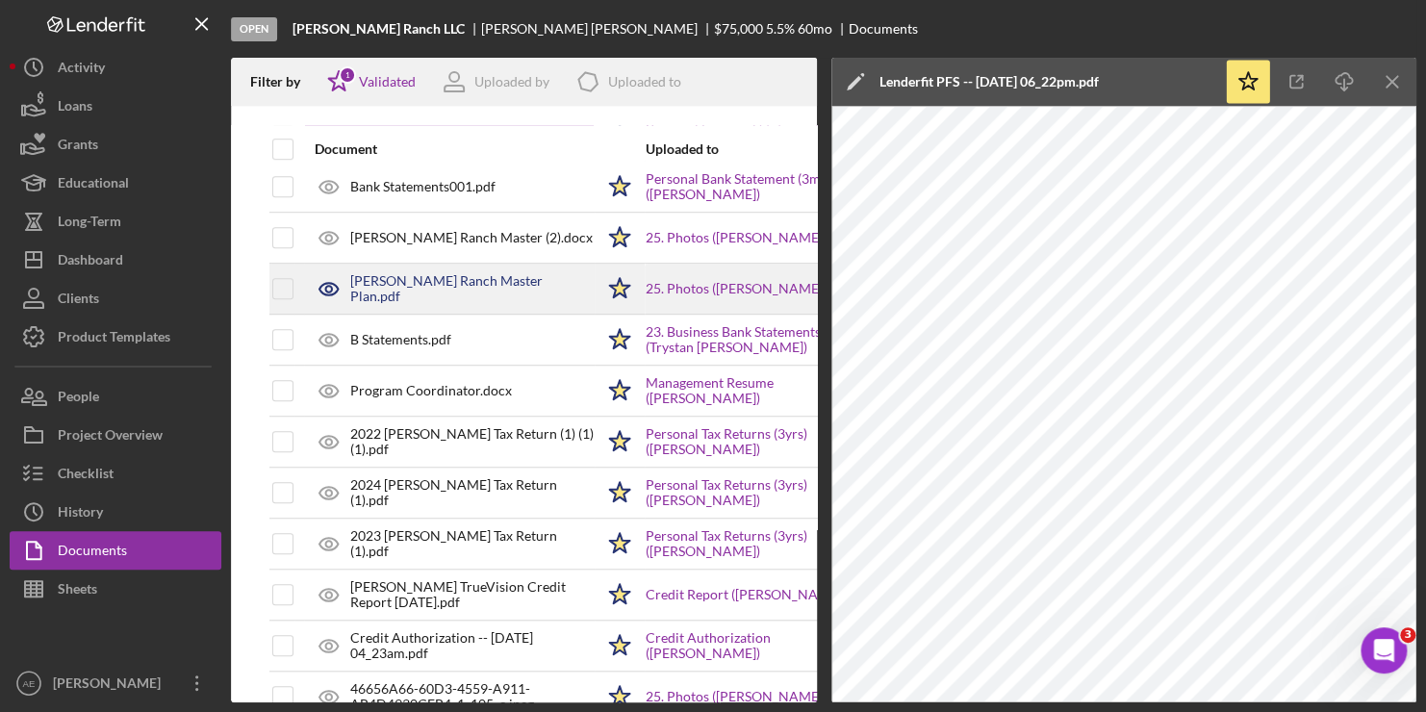
scroll to position [575, 0]
click at [394, 282] on div "[PERSON_NAME] Ranch Master Plan.pdf" at bounding box center [471, 286] width 243 height 31
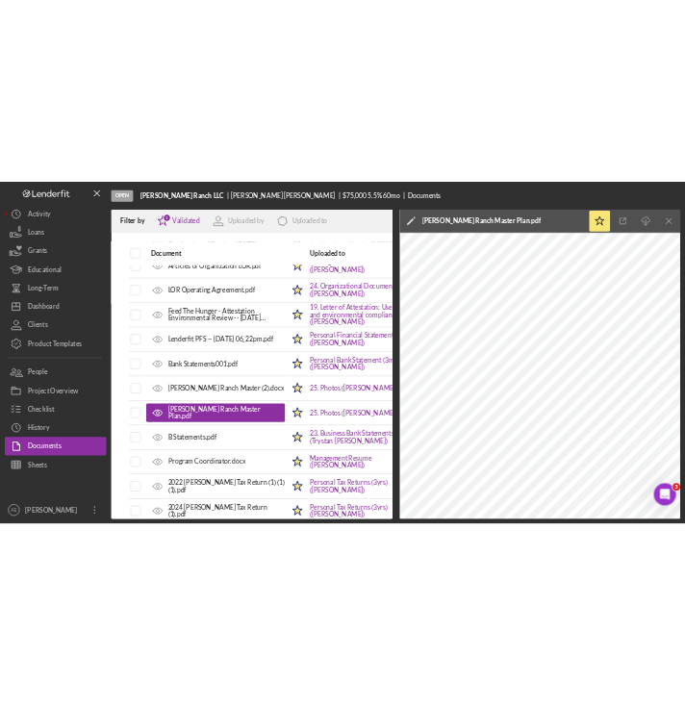
scroll to position [384, 0]
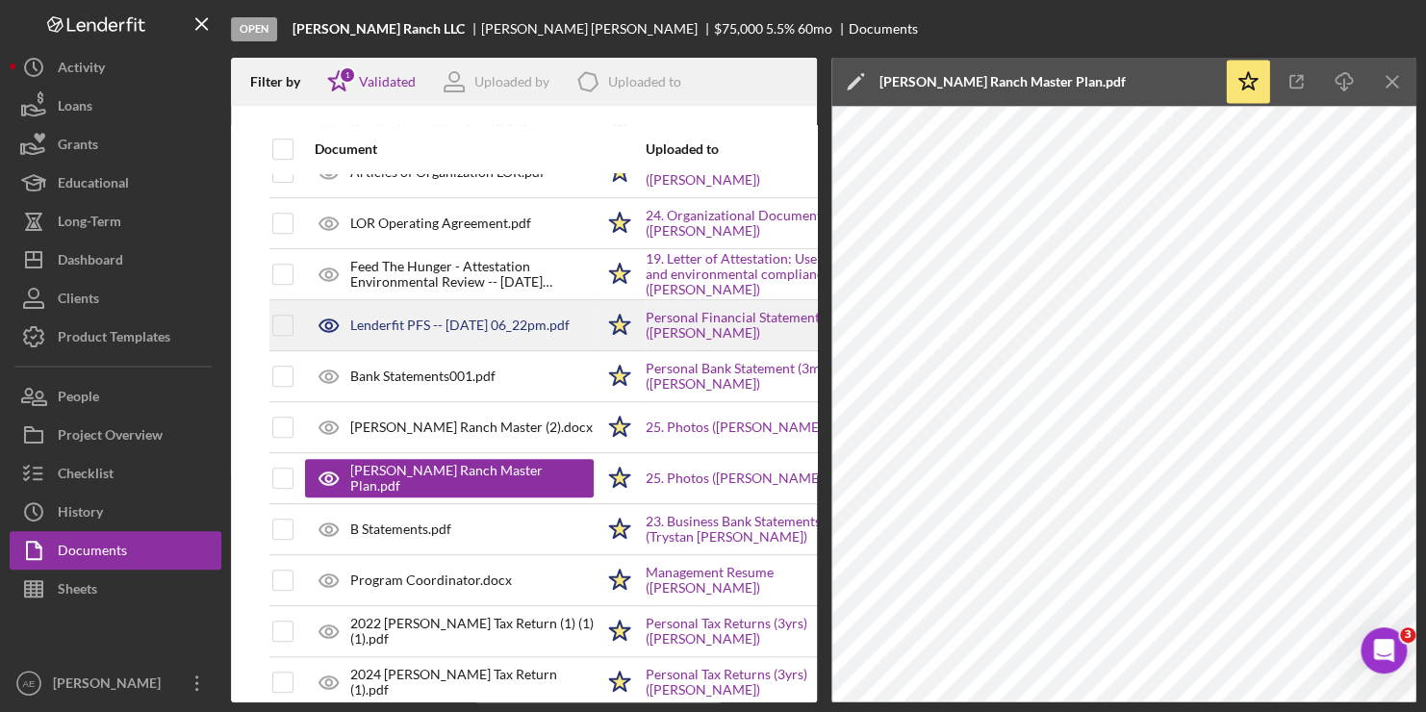
click at [440, 332] on div "Lenderfit PFS -- [DATE] 06_22pm.pdf" at bounding box center [459, 325] width 219 height 15
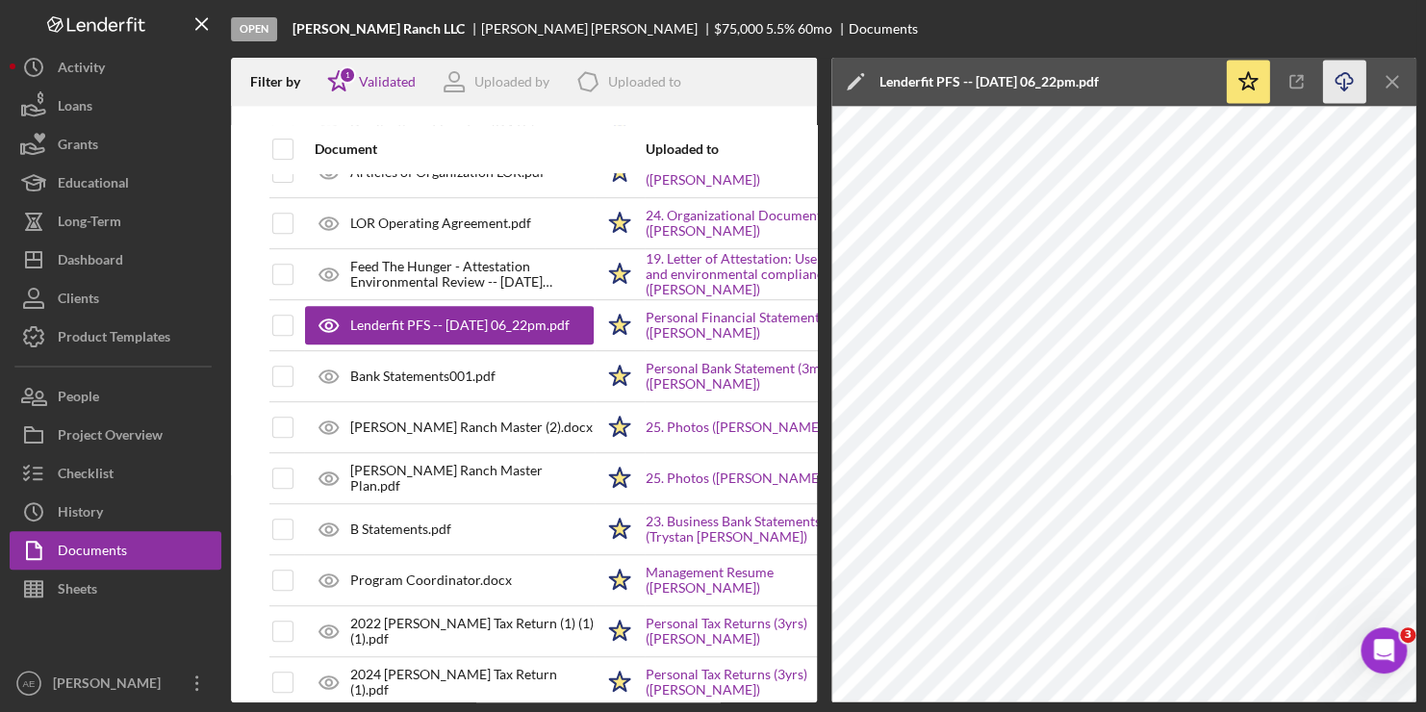
click at [1339, 74] on icon "button" at bounding box center [1343, 78] width 16 height 11
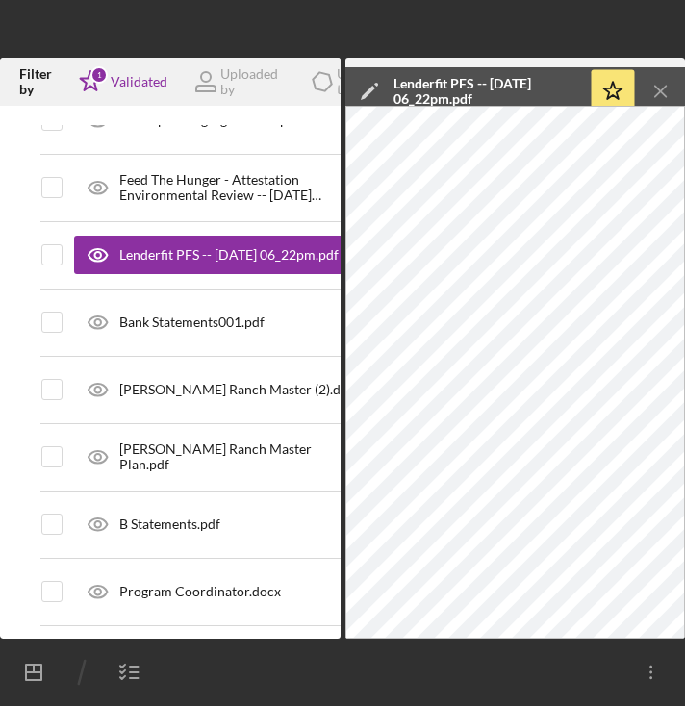
scroll to position [576, 0]
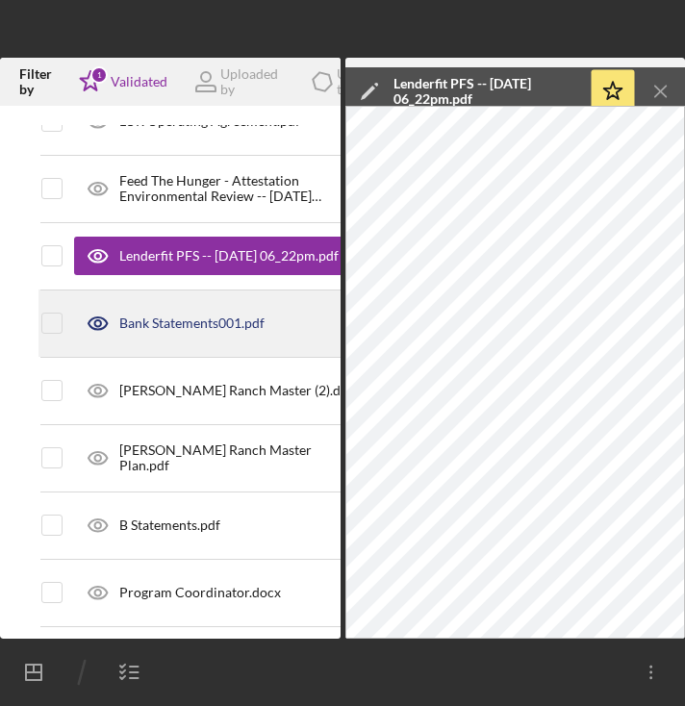
click at [186, 322] on div "Bank Statements001.pdf" at bounding box center [191, 323] width 145 height 15
